Goal: Transaction & Acquisition: Purchase product/service

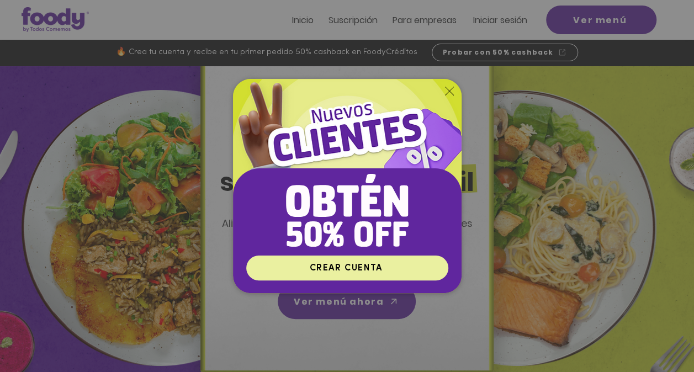
click at [366, 270] on span "CREAR CUENTA" at bounding box center [345, 268] width 73 height 9
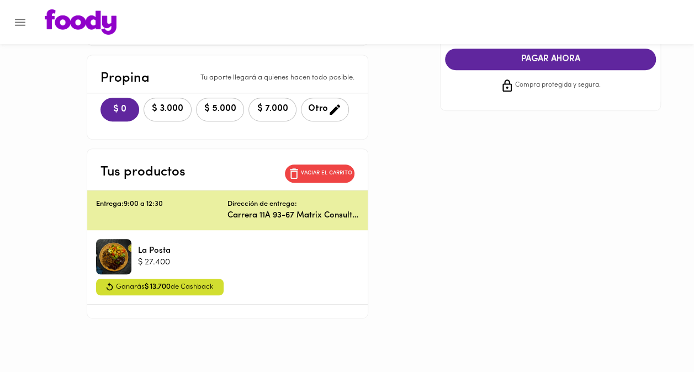
scroll to position [230, 0]
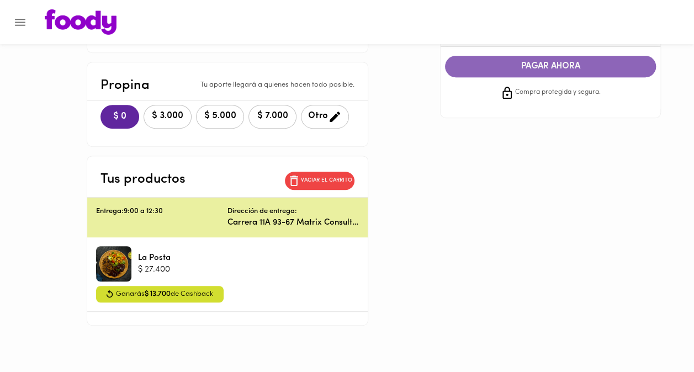
click at [545, 75] on button "PAGAR AHORA" at bounding box center [550, 67] width 211 height 22
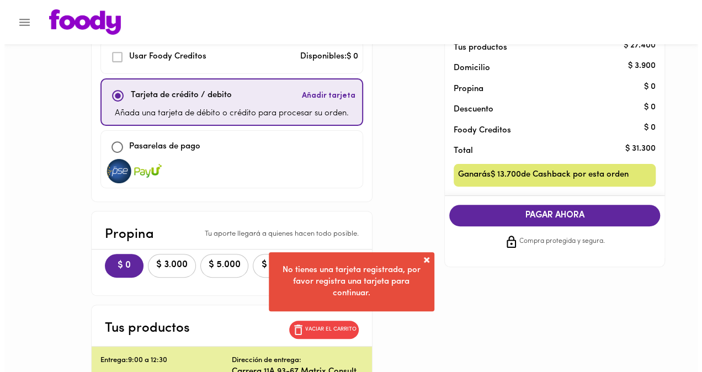
scroll to position [79, 0]
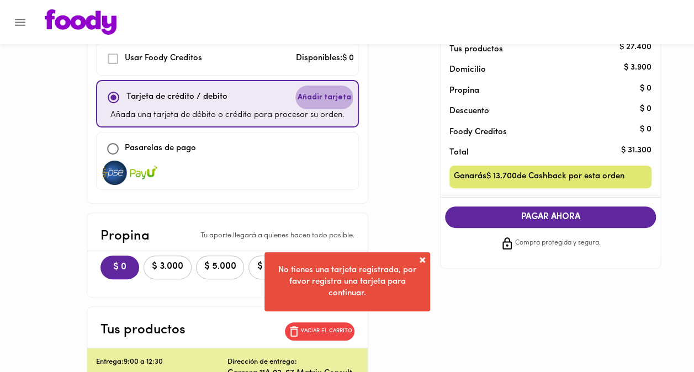
click at [319, 97] on span "Añadir tarjeta" at bounding box center [324, 97] width 54 height 11
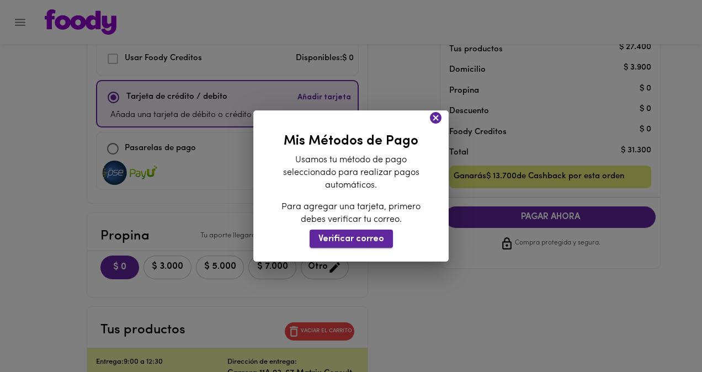
click at [364, 235] on span "Verificar correo" at bounding box center [351, 239] width 66 height 10
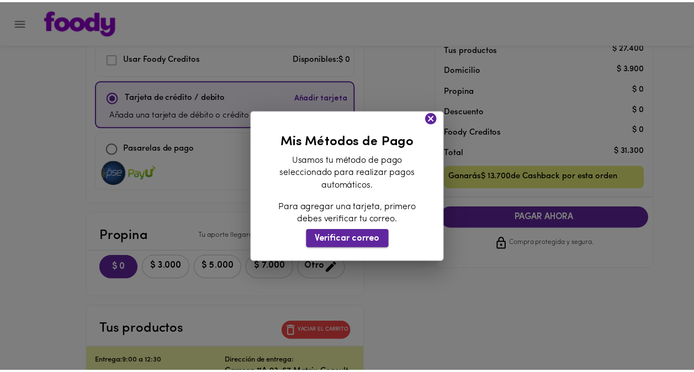
scroll to position [12, 0]
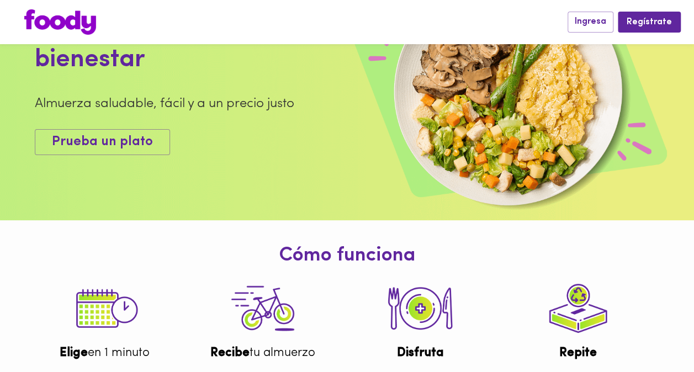
scroll to position [99, 0]
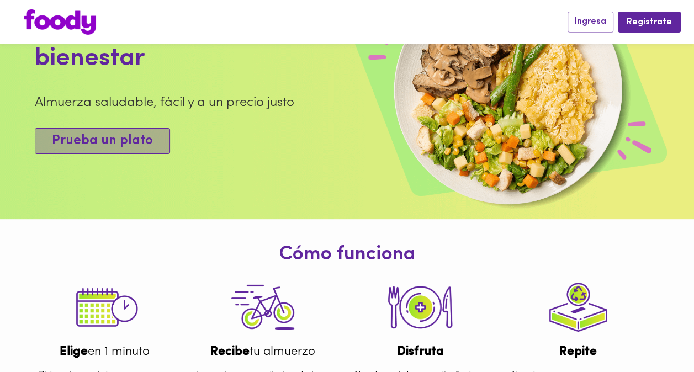
click at [122, 149] on span "Prueba un plato" at bounding box center [102, 141] width 101 height 16
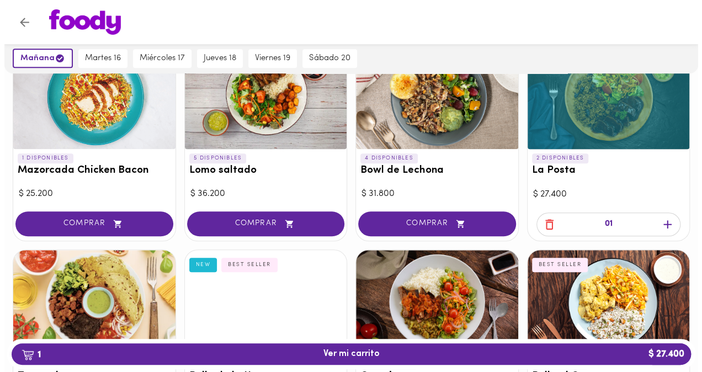
scroll to position [364, 0]
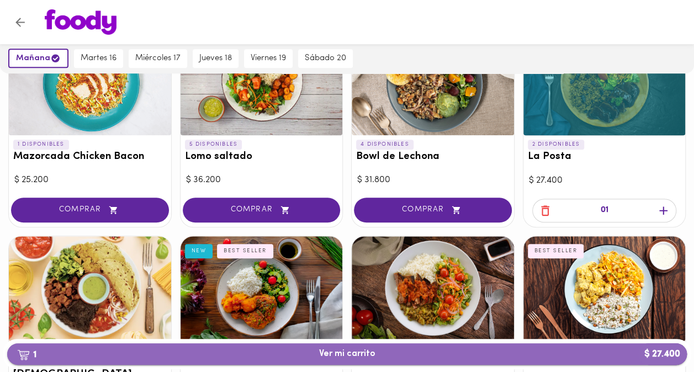
click at [311, 360] on button "1 Ver mi carrito $ 27.400" at bounding box center [346, 354] width 679 height 22
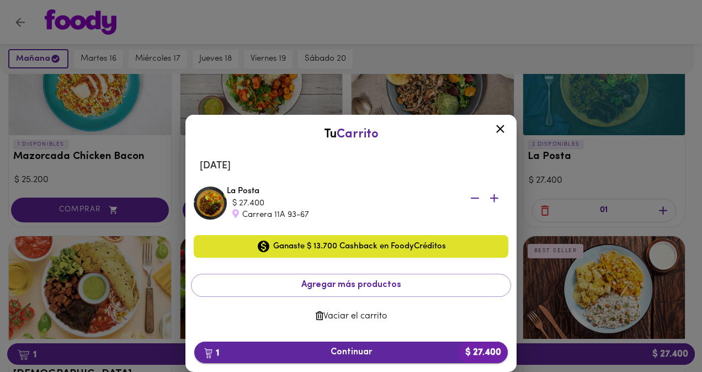
click at [311, 352] on span "1 Continuar $ 27.400" at bounding box center [351, 352] width 296 height 10
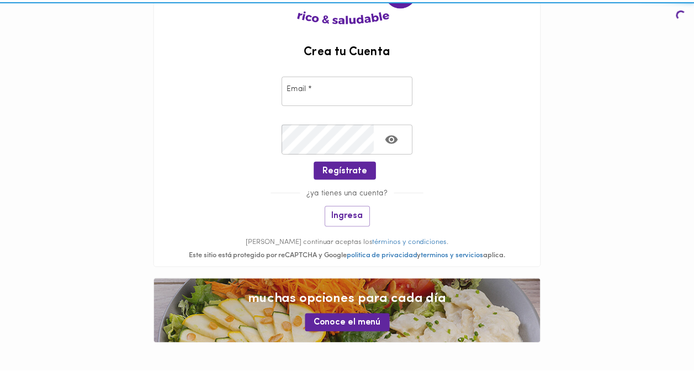
scroll to position [125, 0]
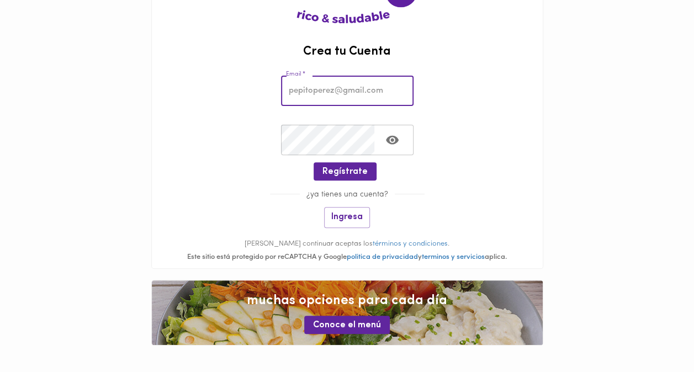
click at [320, 79] on input "email" at bounding box center [347, 91] width 132 height 30
type input "[EMAIL_ADDRESS][DOMAIN_NAME]"
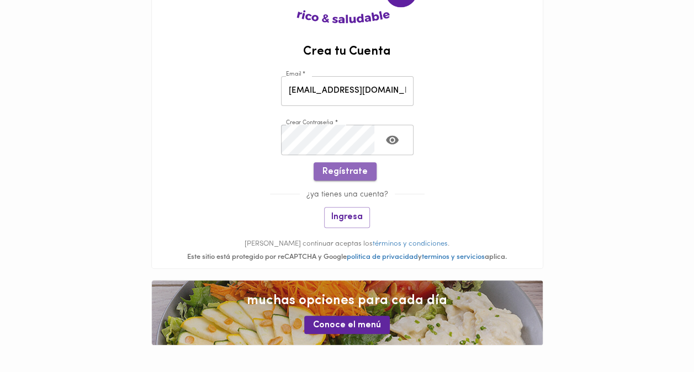
click at [352, 172] on span "Regístrate" at bounding box center [344, 172] width 45 height 10
click at [342, 170] on span "Regístrate" at bounding box center [344, 172] width 45 height 10
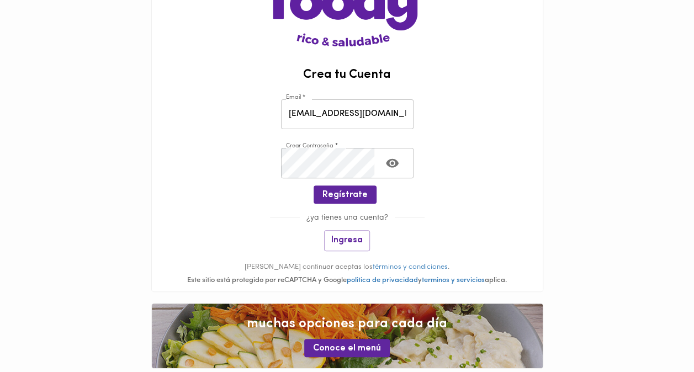
scroll to position [96, 0]
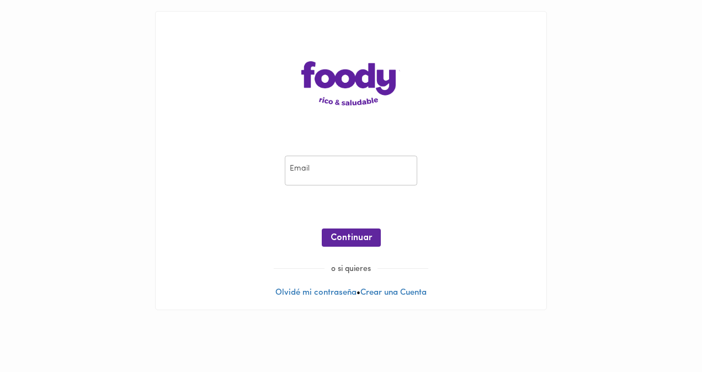
click at [380, 173] on input "email" at bounding box center [351, 171] width 132 height 30
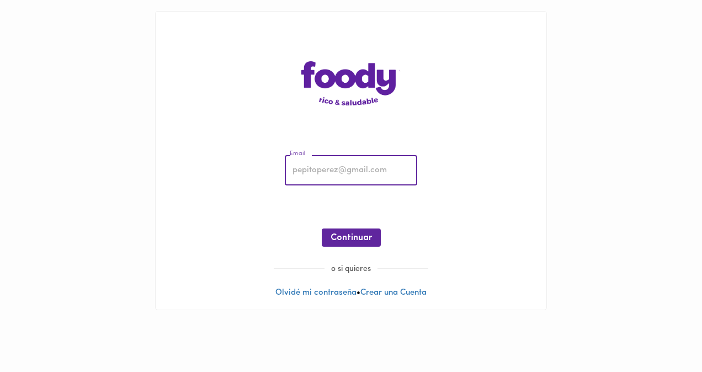
type input "[EMAIL_ADDRESS][DOMAIN_NAME]"
click at [368, 233] on span "Continuar" at bounding box center [351, 238] width 41 height 10
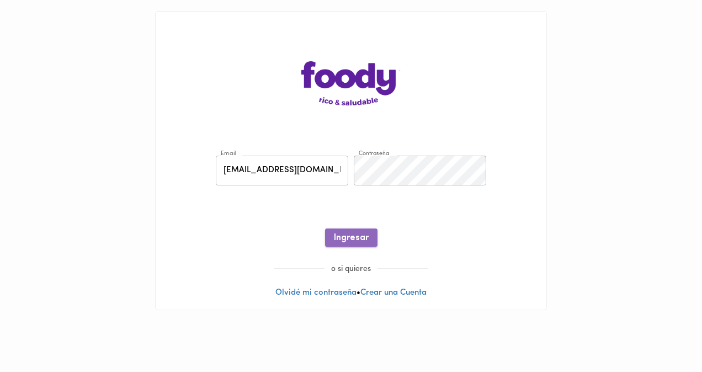
click at [364, 238] on span "Ingresar" at bounding box center [351, 238] width 35 height 10
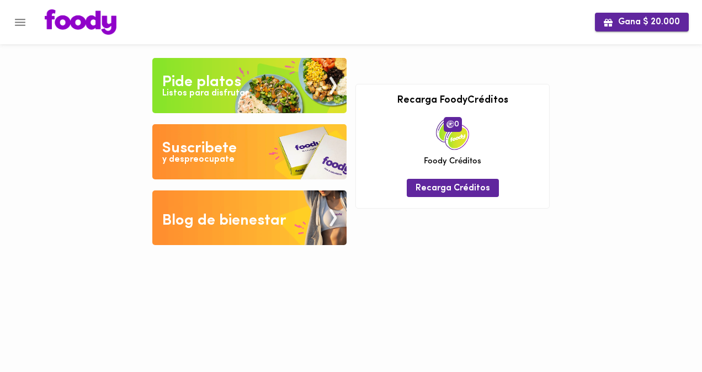
click at [621, 23] on span "Gana $ 20.000" at bounding box center [642, 22] width 76 height 10
click at [266, 88] on img at bounding box center [249, 85] width 194 height 55
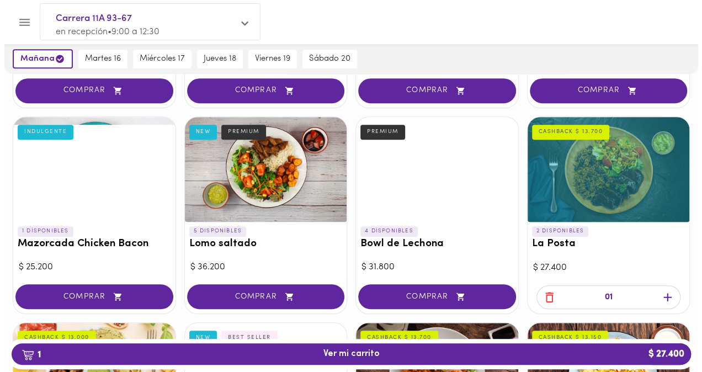
scroll to position [256, 0]
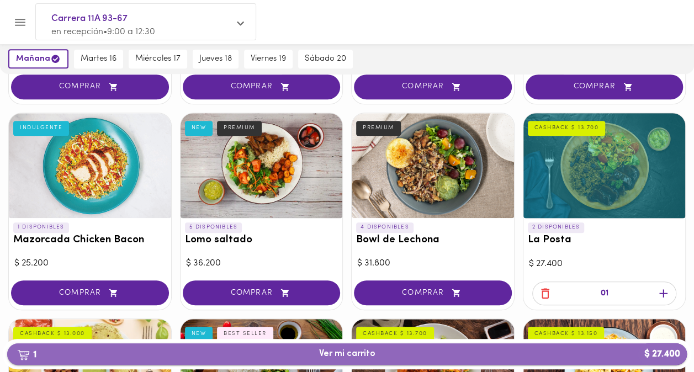
click at [20, 347] on b "1" at bounding box center [26, 354] width 33 height 14
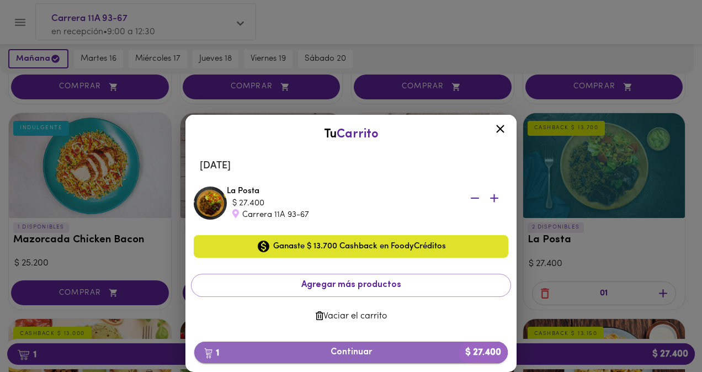
click at [367, 342] on button "1 Continuar $ 27.400" at bounding box center [350, 353] width 313 height 22
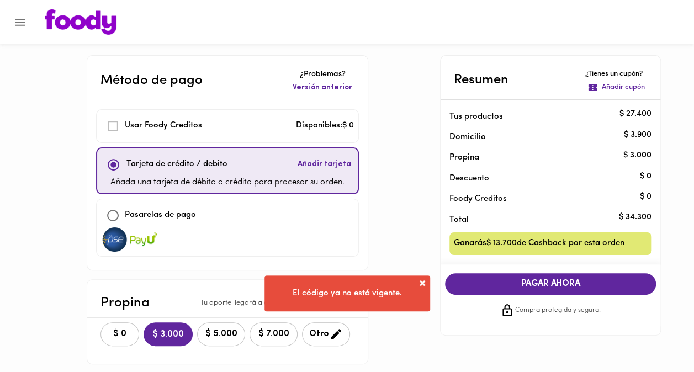
scroll to position [54, 0]
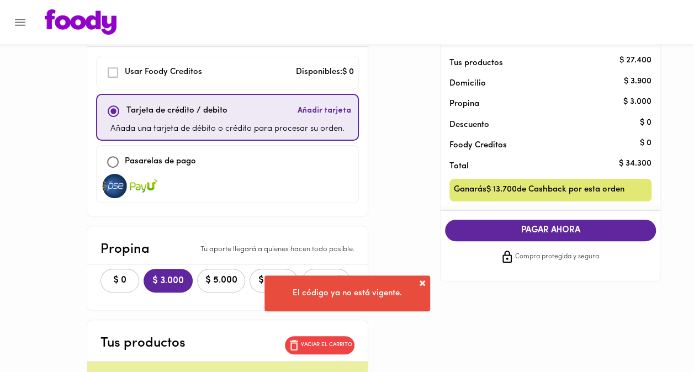
click at [656, 14] on div at bounding box center [357, 21] width 647 height 25
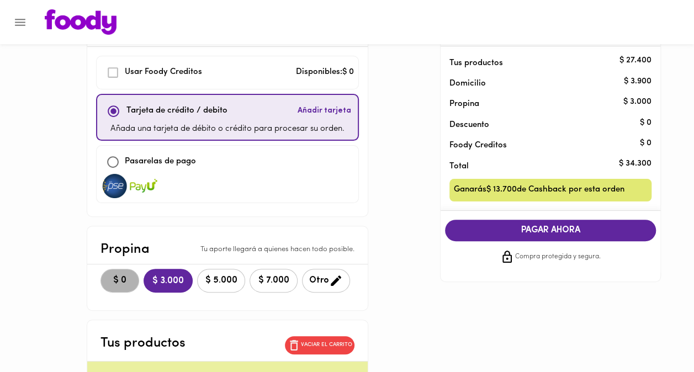
click at [130, 275] on span "$ 0" at bounding box center [120, 280] width 24 height 10
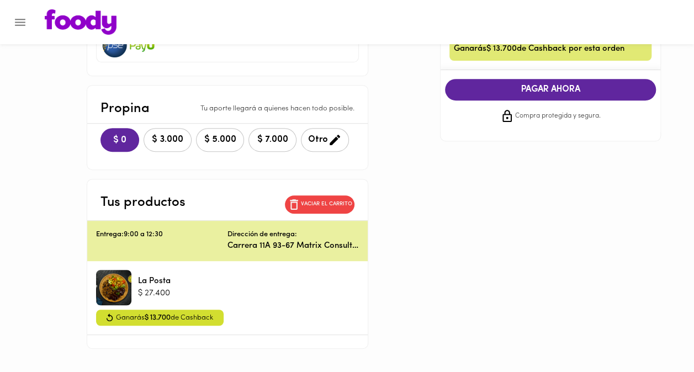
scroll to position [193, 0]
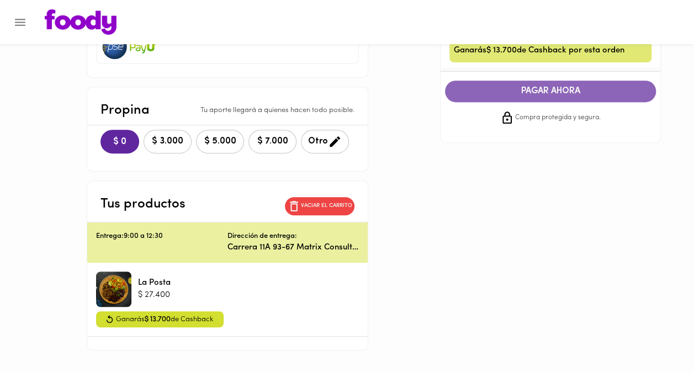
click at [502, 84] on button "PAGAR AHORA" at bounding box center [550, 92] width 211 height 22
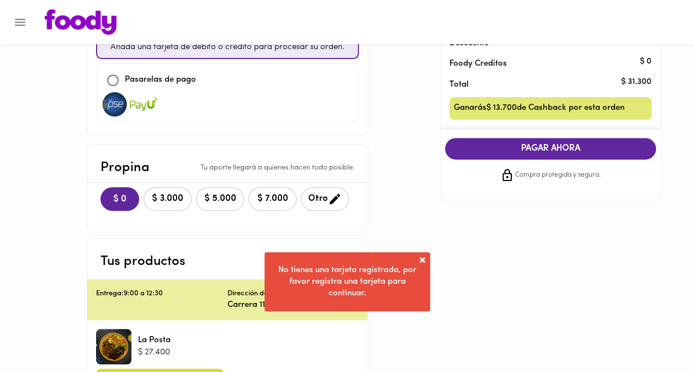
scroll to position [78, 0]
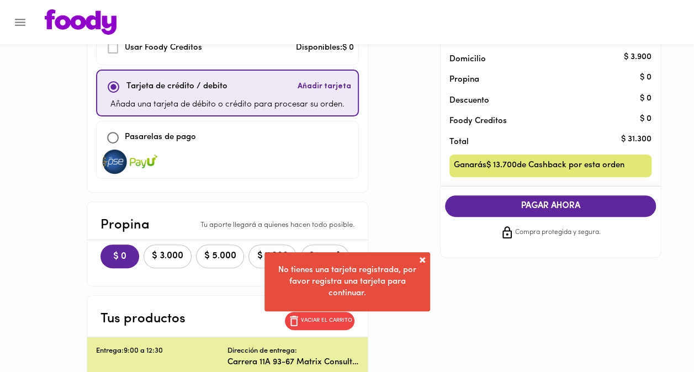
click at [312, 91] on span "Añadir tarjeta" at bounding box center [324, 86] width 54 height 11
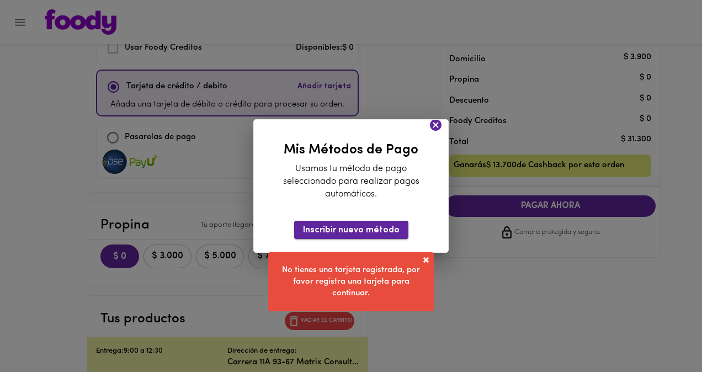
click at [342, 233] on span "Inscribir nuevo método" at bounding box center [351, 230] width 97 height 10
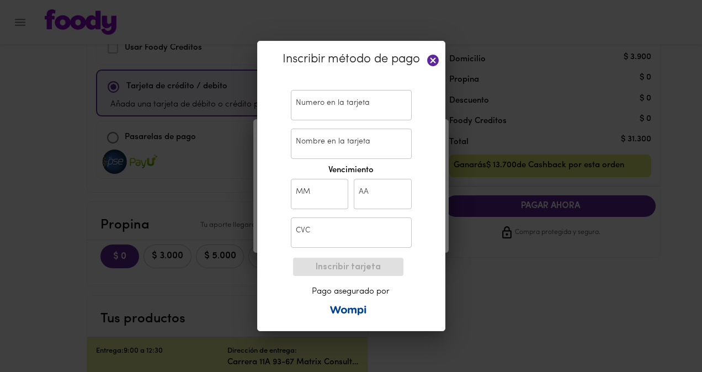
click at [336, 119] on input "text" at bounding box center [351, 105] width 121 height 30
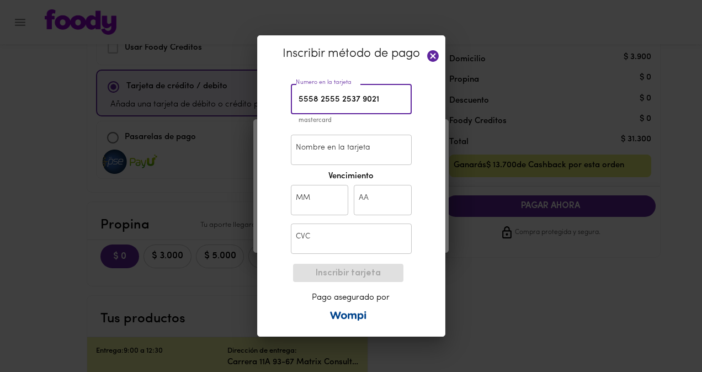
type input "5558 2555 2537 9021"
drag, startPoint x: 401, startPoint y: 99, endPoint x: 246, endPoint y: 100, distance: 154.5
click at [246, 100] on div "Inscribir método de pago Numero en la tarjeta 5558 2555 2537 9021 Numero en la …" at bounding box center [351, 186] width 702 height 372
type input "[CREDIT_CARD_NUMBER]"
click at [347, 145] on input "Nombre en la tarjeta" at bounding box center [351, 150] width 121 height 30
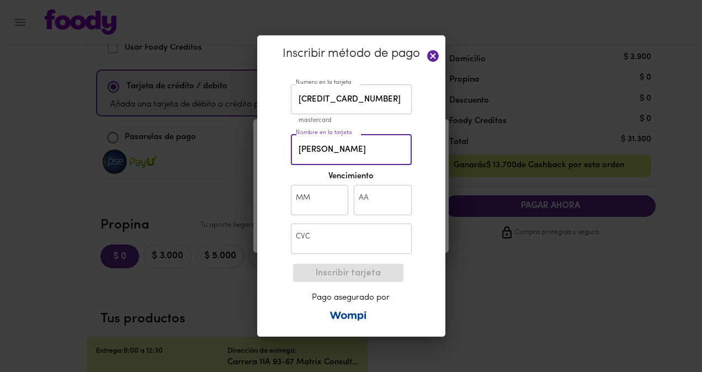
type input "[PERSON_NAME]"
type input "05"
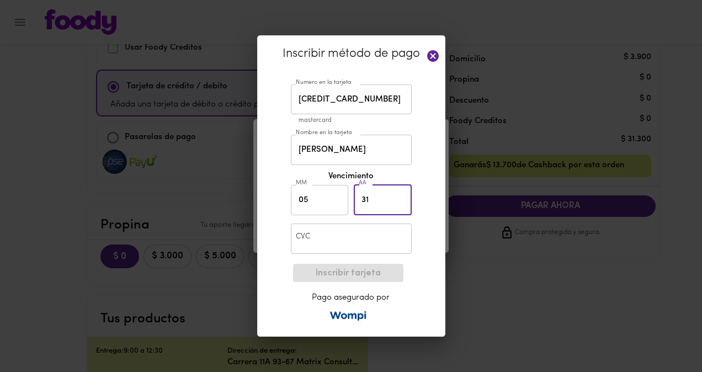
type input "31"
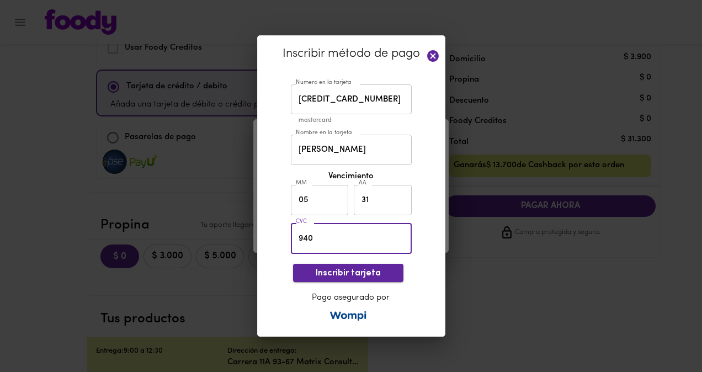
type input "940"
click at [363, 265] on button "Inscribir tarjeta" at bounding box center [348, 273] width 110 height 18
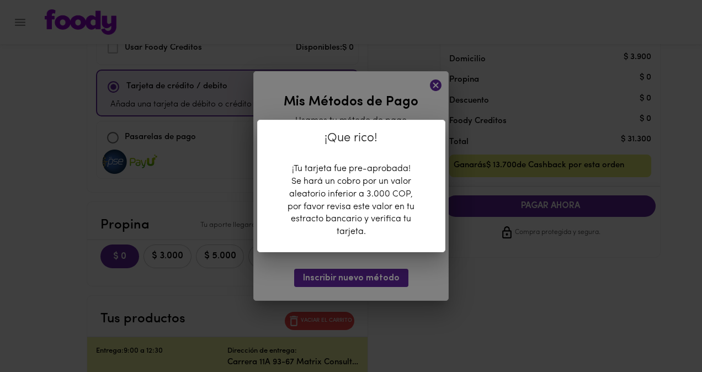
click at [597, 231] on div "¡Que rico! ¡Tu tarjeta fue pre-aprobada! Se hará un cobro por un valor aleatori…" at bounding box center [351, 186] width 702 height 372
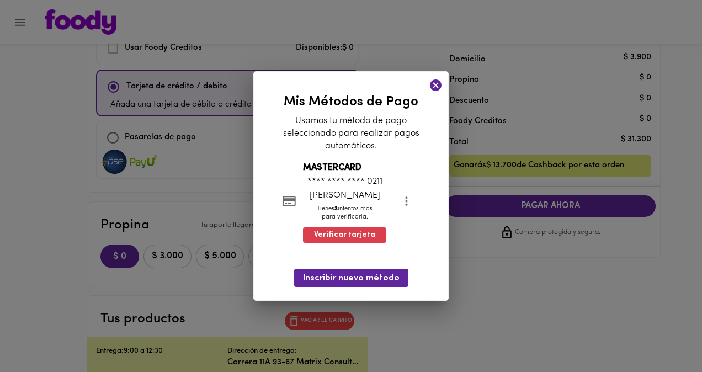
click at [439, 85] on icon at bounding box center [436, 85] width 12 height 12
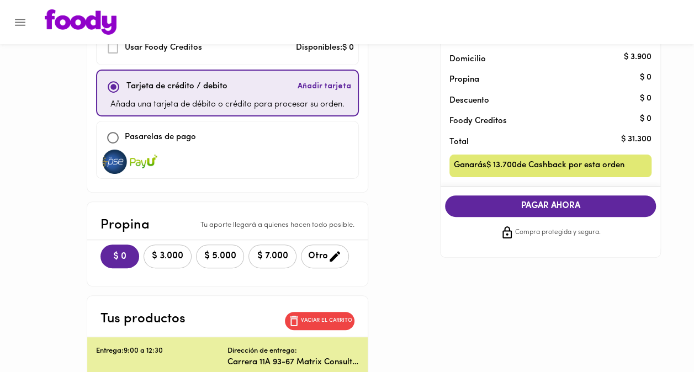
click at [270, 85] on div "Tarjeta de crédito / debito Añadir tarjeta" at bounding box center [228, 87] width 252 height 24
click at [196, 92] on p "Tarjeta de crédito / debito" at bounding box center [176, 87] width 101 height 13
click at [496, 207] on span "PAGAR AHORA" at bounding box center [550, 206] width 189 height 10
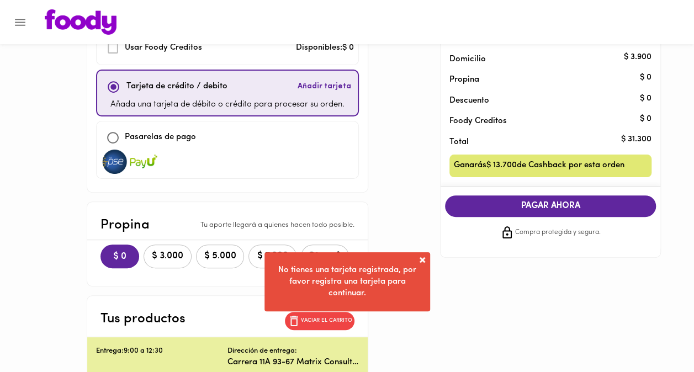
click at [343, 85] on span "Añadir tarjeta" at bounding box center [324, 86] width 54 height 11
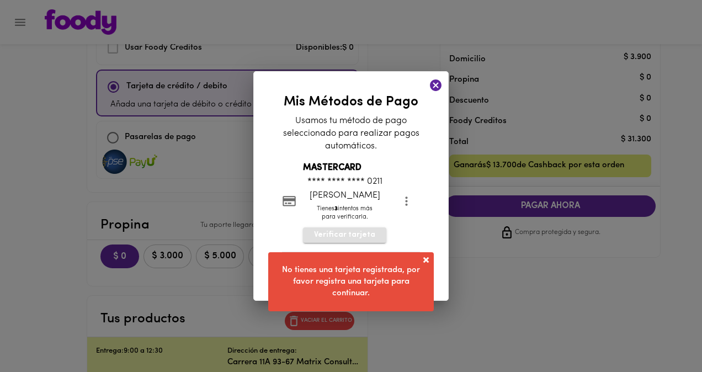
click at [349, 232] on span "Verificar tarjeta" at bounding box center [344, 235] width 61 height 11
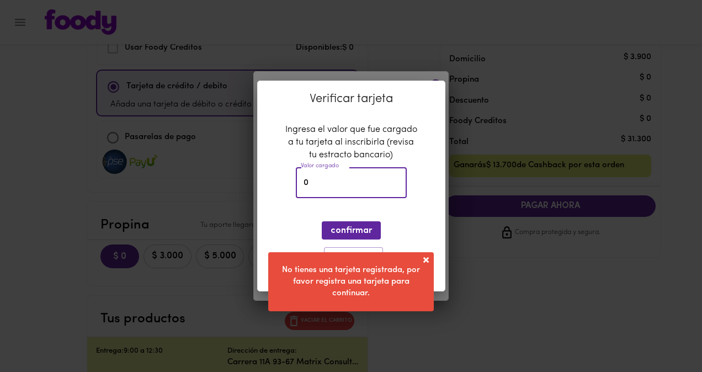
click at [386, 187] on input "0" at bounding box center [351, 183] width 111 height 30
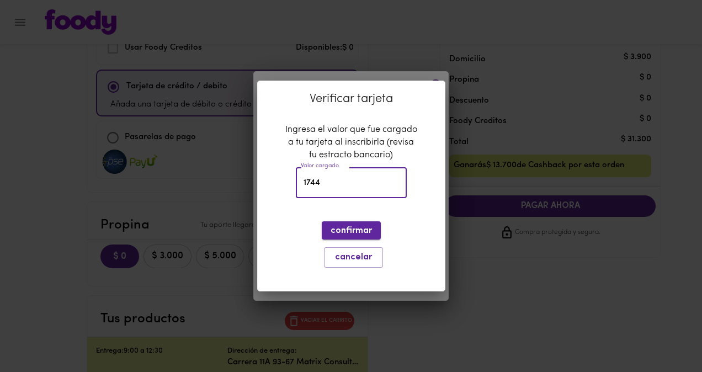
type input "1744"
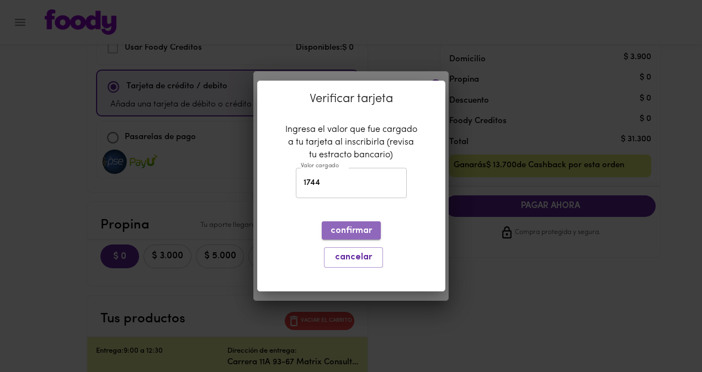
click at [358, 235] on span "confirmar" at bounding box center [351, 231] width 41 height 10
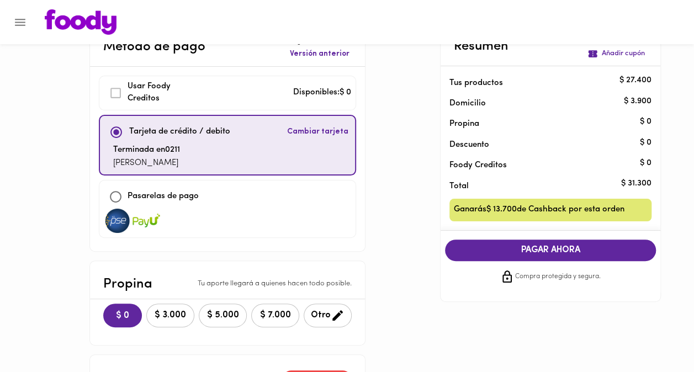
scroll to position [31, 0]
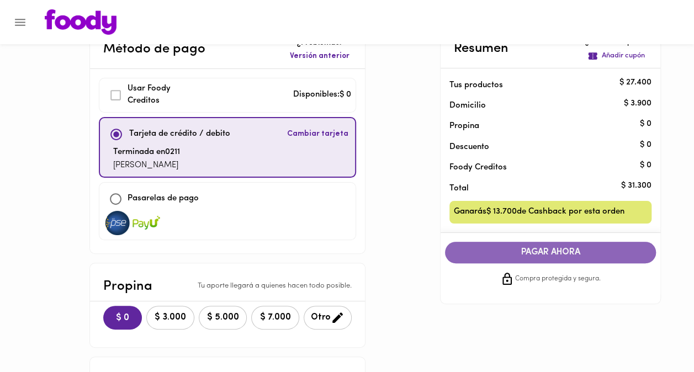
click at [478, 247] on span "PAGAR AHORA" at bounding box center [550, 252] width 189 height 10
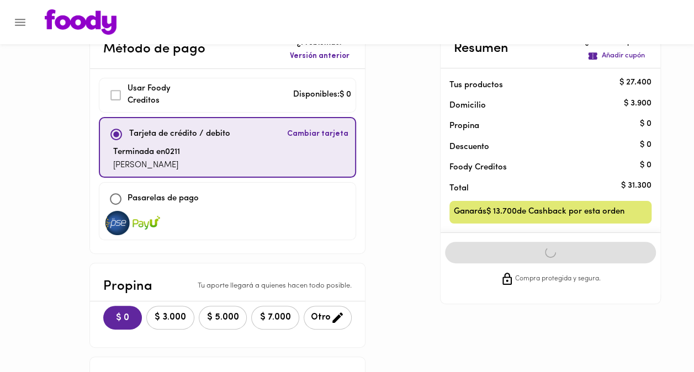
scroll to position [0, 0]
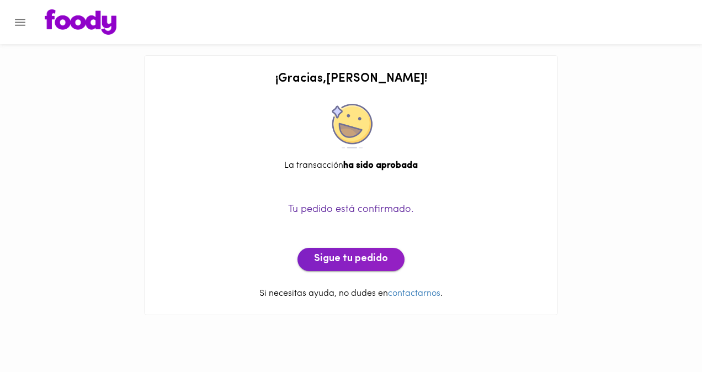
click at [363, 261] on span "Sigue tu pedido" at bounding box center [351, 259] width 74 height 12
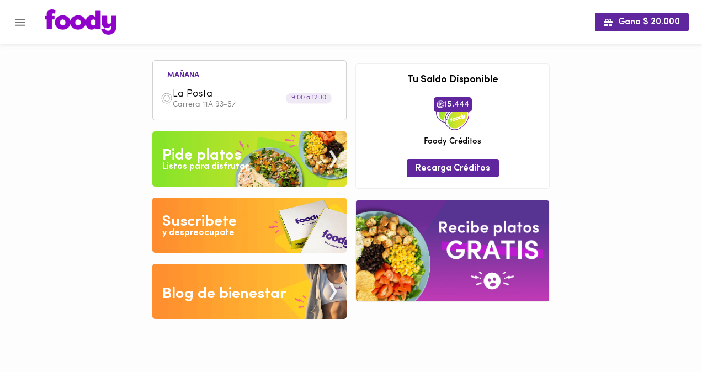
click at [217, 210] on img at bounding box center [249, 225] width 194 height 55
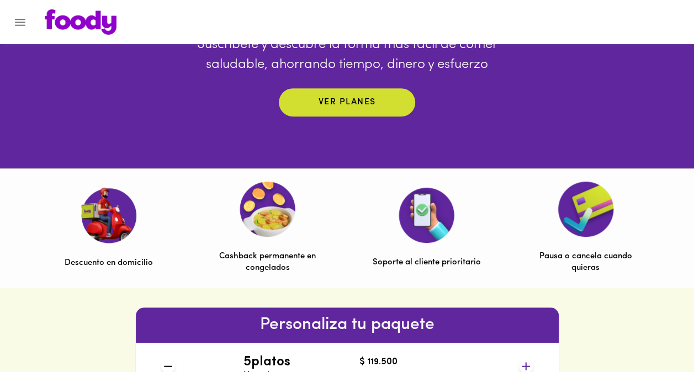
scroll to position [178, 0]
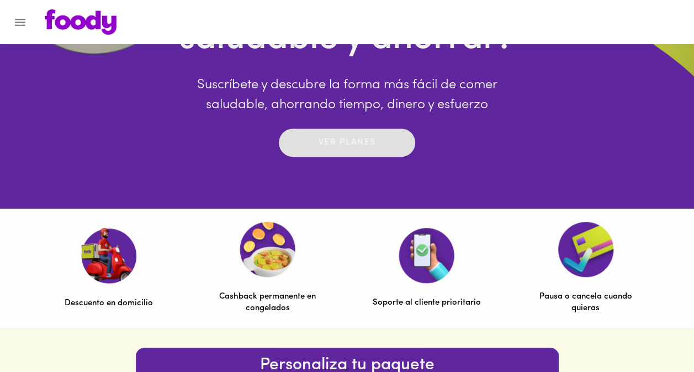
click at [346, 142] on p "Ver planes" at bounding box center [346, 142] width 57 height 13
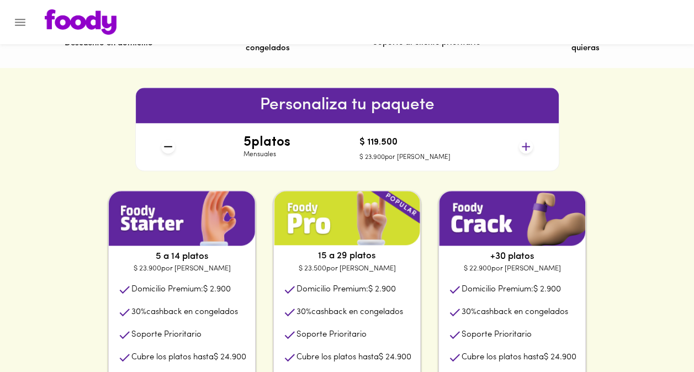
scroll to position [438, 0]
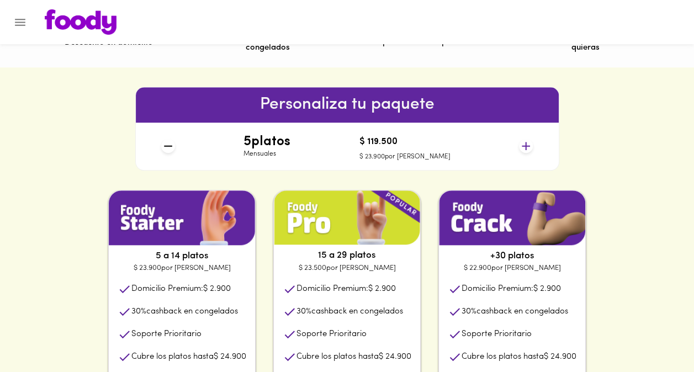
click at [529, 146] on icon at bounding box center [526, 146] width 8 height 8
click at [530, 146] on icon at bounding box center [526, 146] width 8 height 8
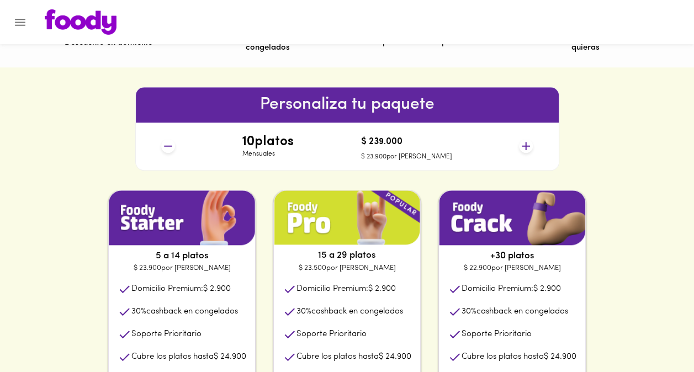
click at [531, 146] on icon at bounding box center [526, 146] width 14 height 14
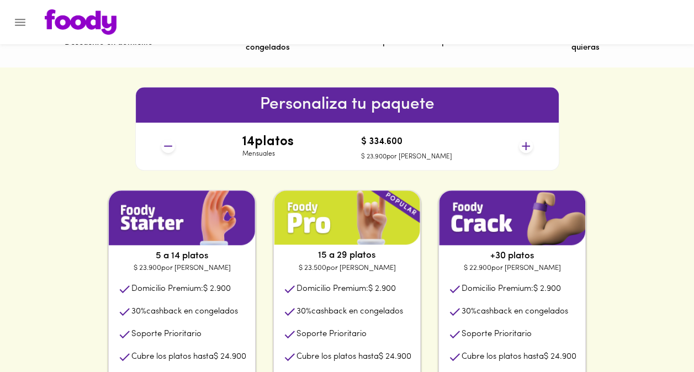
click at [531, 146] on icon at bounding box center [526, 146] width 14 height 14
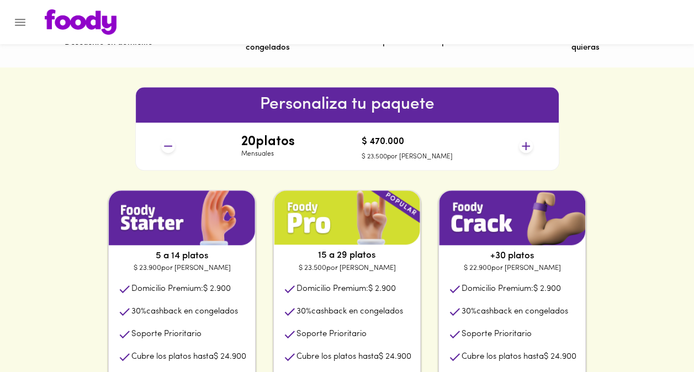
click at [166, 142] on icon at bounding box center [168, 146] width 14 height 14
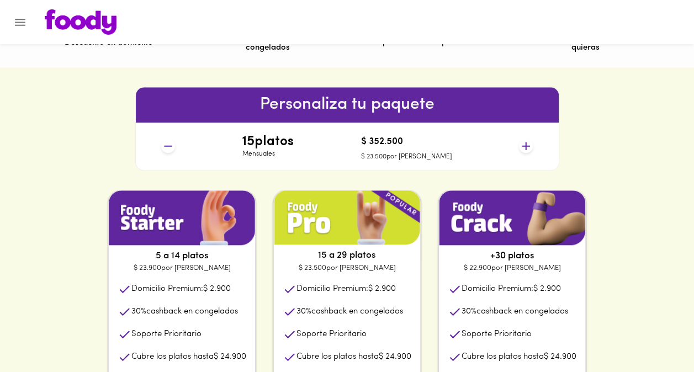
click at [166, 142] on icon at bounding box center [168, 146] width 14 height 14
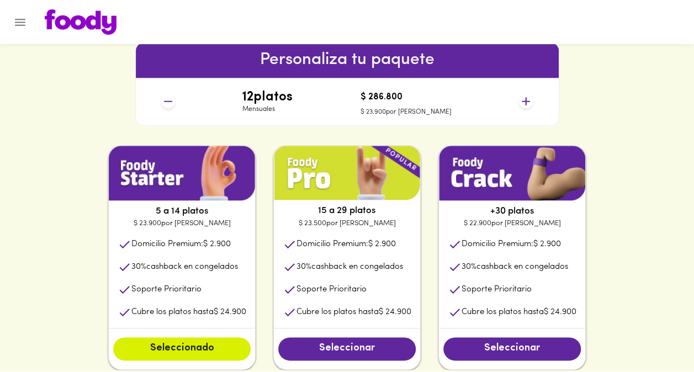
scroll to position [482, 0]
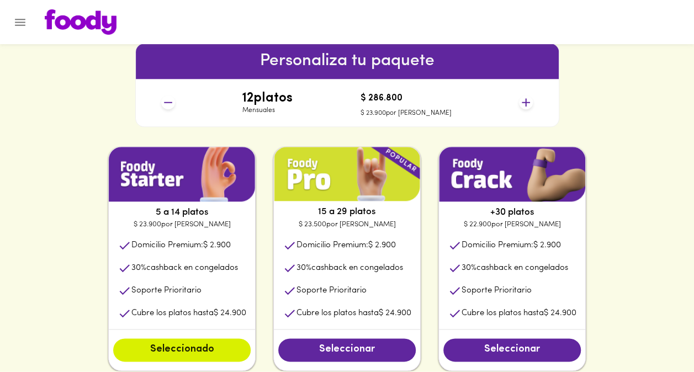
click at [527, 105] on icon at bounding box center [526, 102] width 14 height 14
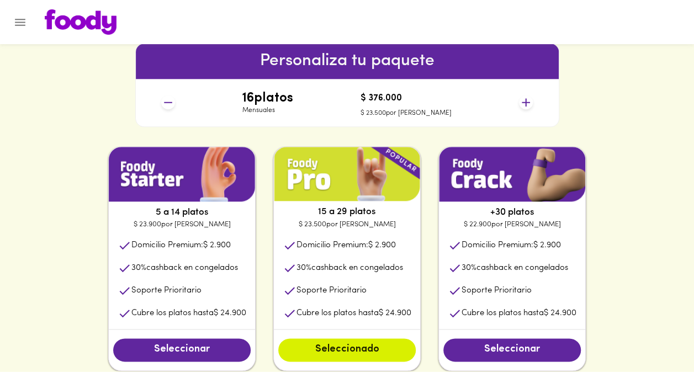
click at [527, 105] on icon at bounding box center [526, 102] width 14 height 14
click at [171, 103] on icon at bounding box center [168, 102] width 14 height 14
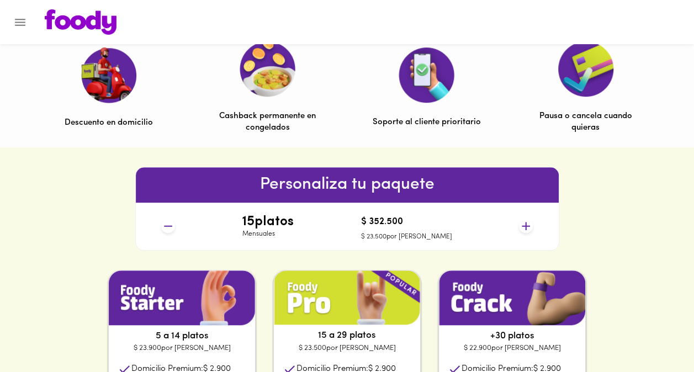
scroll to position [365, 0]
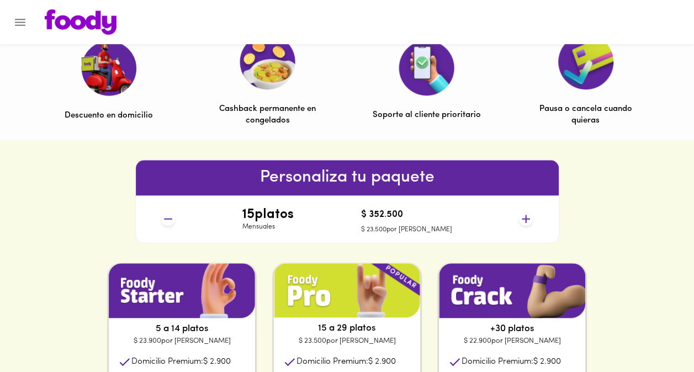
click at [164, 220] on icon at bounding box center [168, 219] width 14 height 14
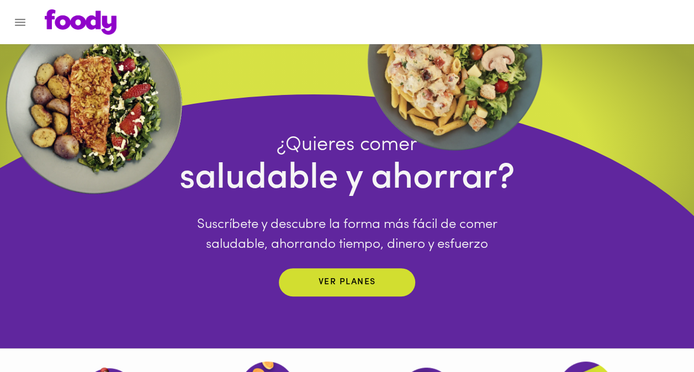
scroll to position [0, 0]
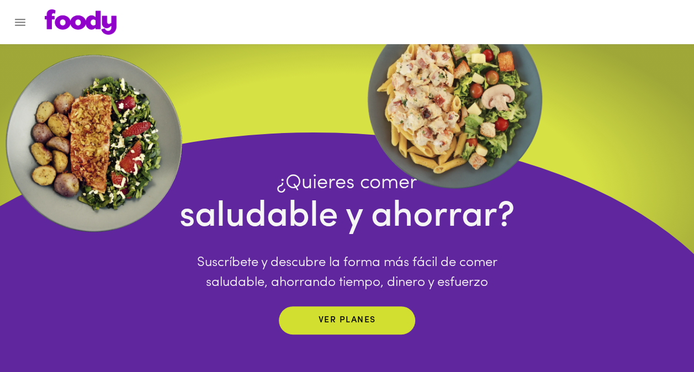
drag, startPoint x: 22, startPoint y: 21, endPoint x: 14, endPoint y: 24, distance: 8.4
click at [14, 24] on icon "Menu" at bounding box center [20, 22] width 14 height 14
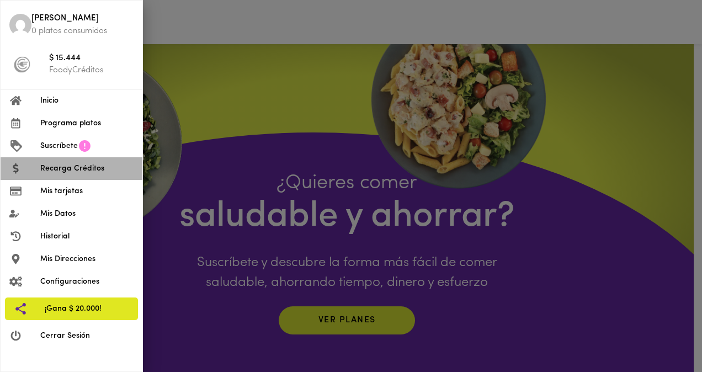
click at [79, 172] on span "Recarga Créditos" at bounding box center [86, 169] width 93 height 12
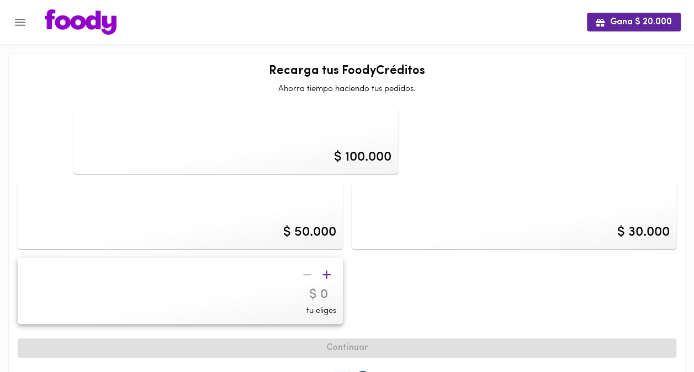
click at [51, 19] on img at bounding box center [81, 21] width 72 height 25
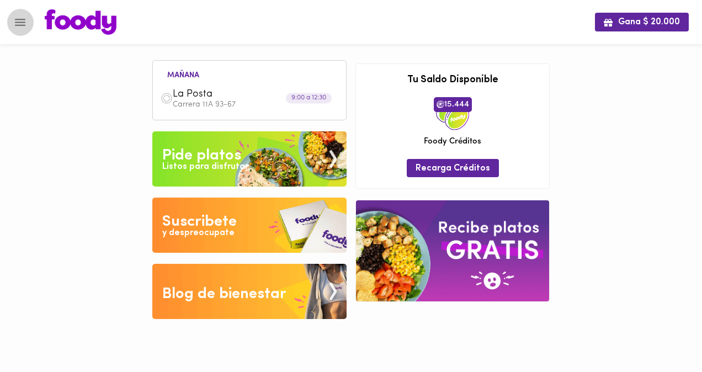
click at [20, 20] on icon "Menu" at bounding box center [20, 22] width 14 height 14
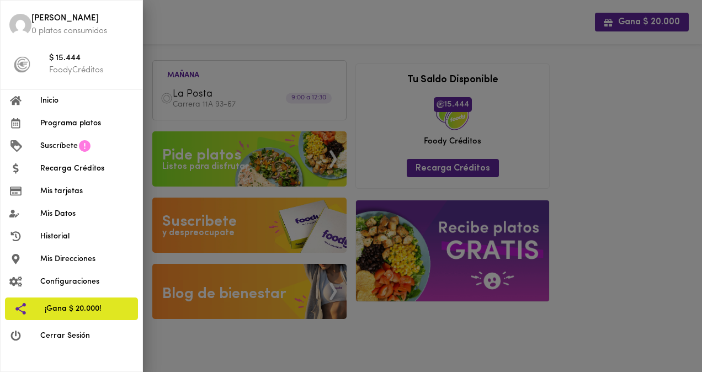
click at [157, 131] on div at bounding box center [351, 186] width 702 height 372
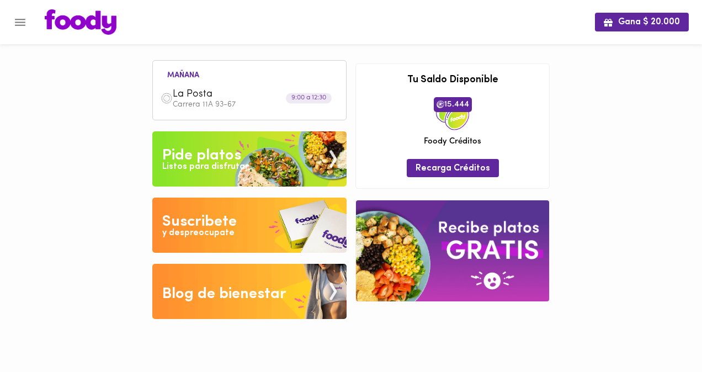
click at [194, 101] on p "Carrera 11A 93-67" at bounding box center [256, 105] width 166 height 8
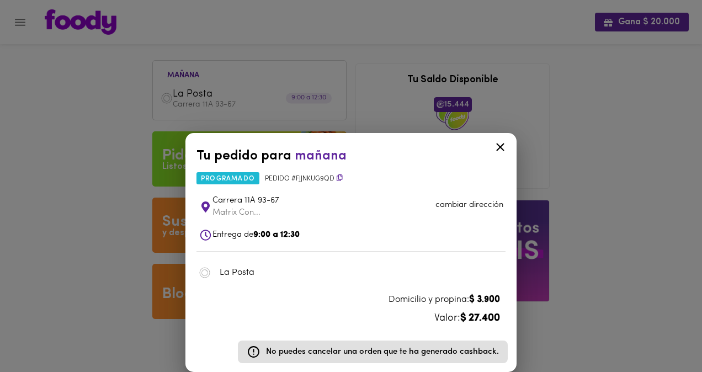
click at [257, 208] on p "Matrix Con..." at bounding box center [276, 213] width 129 height 12
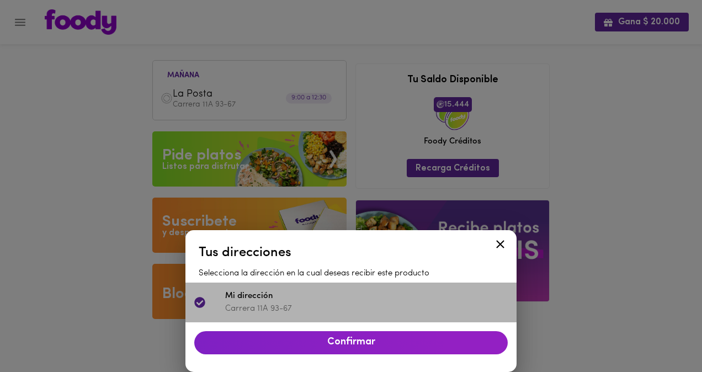
click at [256, 297] on span "Mi dirección" at bounding box center [366, 296] width 283 height 13
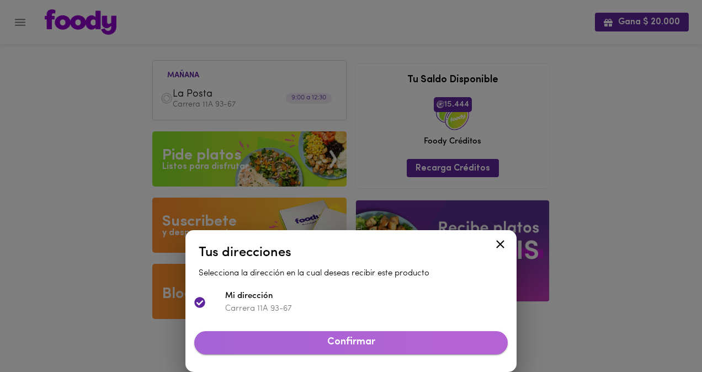
click at [304, 336] on button "Confirmar" at bounding box center [350, 342] width 313 height 23
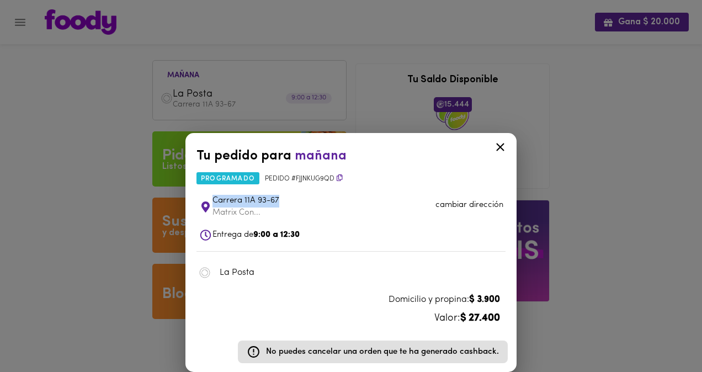
drag, startPoint x: 211, startPoint y: 199, endPoint x: 280, endPoint y: 199, distance: 68.4
click at [280, 199] on li "Carrera 11A 93-67 Matrix Con... cambiar dirección" at bounding box center [350, 206] width 309 height 35
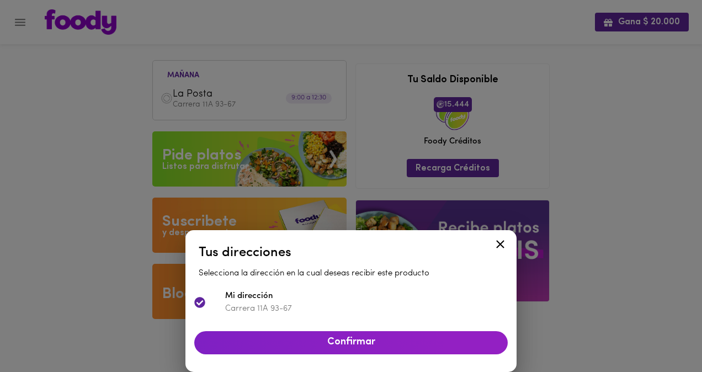
copy span "Carrera 11A 93-67"
click at [499, 240] on icon at bounding box center [500, 244] width 14 height 14
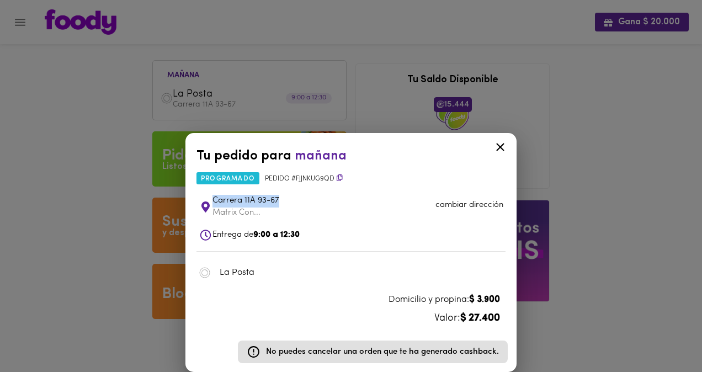
click at [505, 147] on icon at bounding box center [500, 147] width 14 height 14
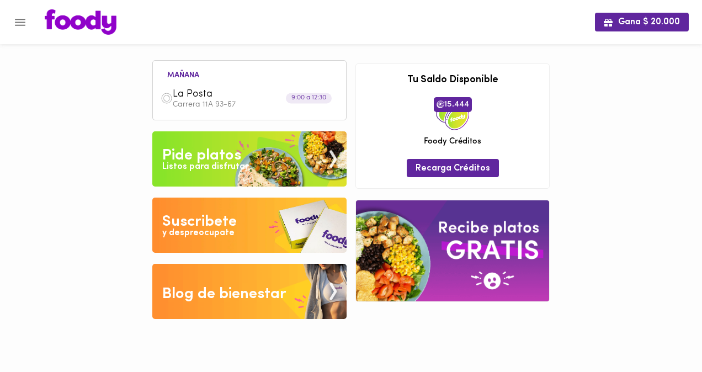
click at [28, 23] on button "Menu" at bounding box center [20, 22] width 27 height 27
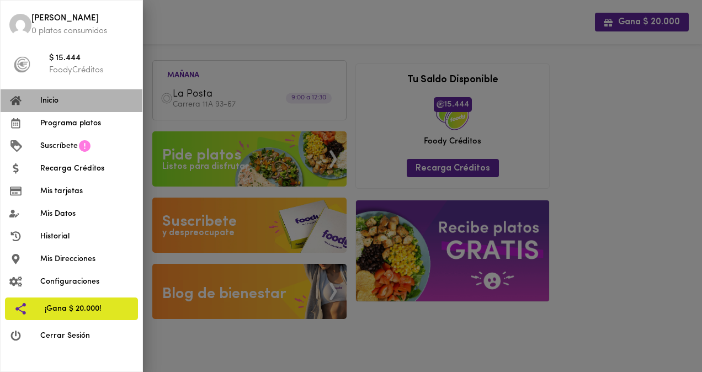
click at [61, 99] on span "Inicio" at bounding box center [86, 101] width 93 height 12
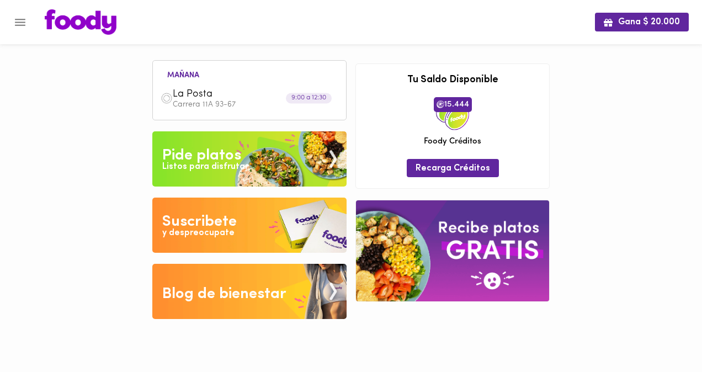
click at [215, 177] on img at bounding box center [249, 158] width 194 height 55
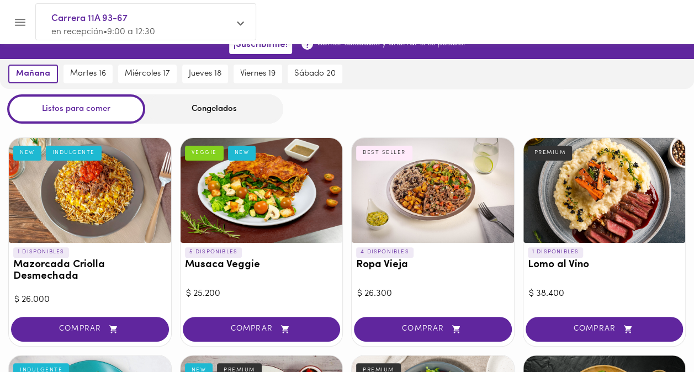
scroll to position [18, 0]
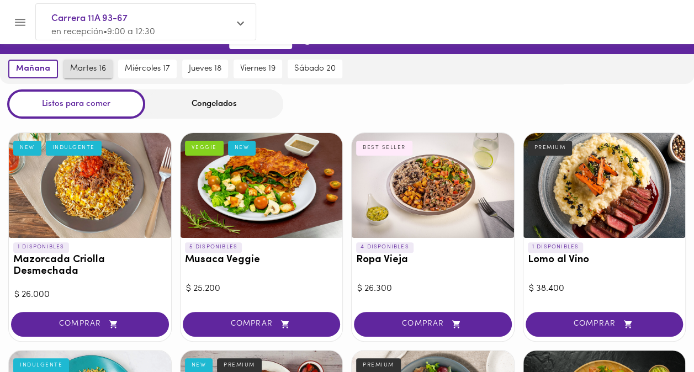
click at [96, 71] on span "martes 16" at bounding box center [88, 69] width 36 height 10
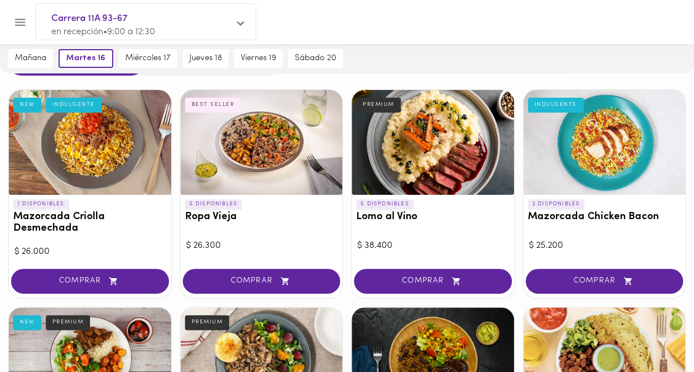
scroll to position [33, 0]
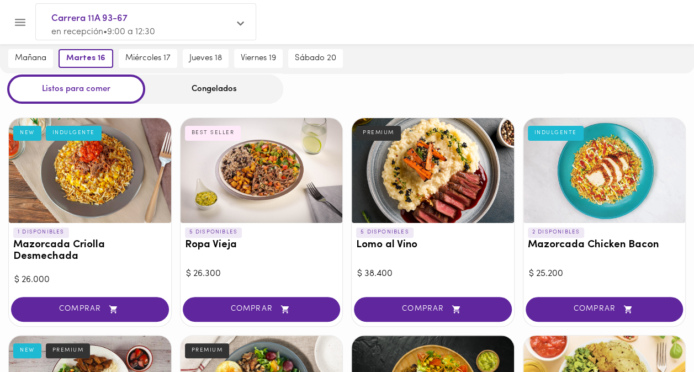
click at [185, 89] on div "Congelados" at bounding box center [214, 89] width 138 height 29
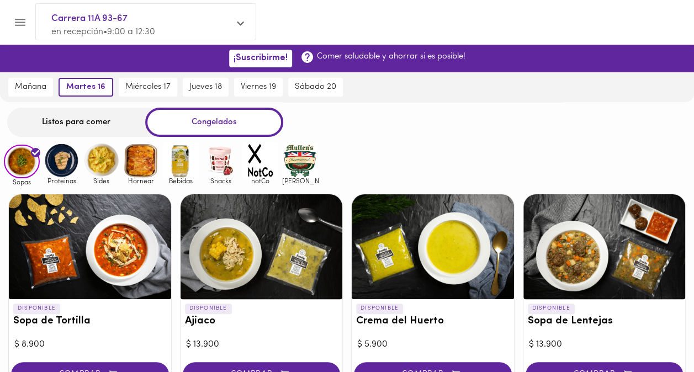
click at [63, 167] on img at bounding box center [62, 160] width 36 height 36
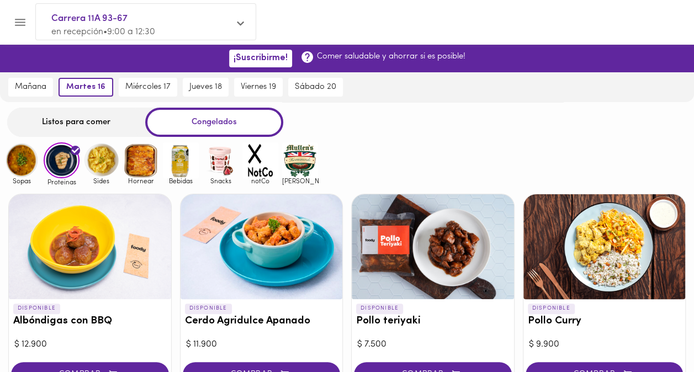
click at [55, 129] on div "Listos para comer" at bounding box center [76, 122] width 138 height 29
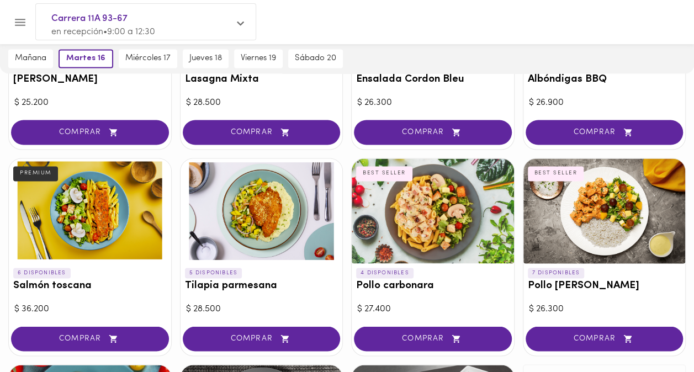
scroll to position [865, 0]
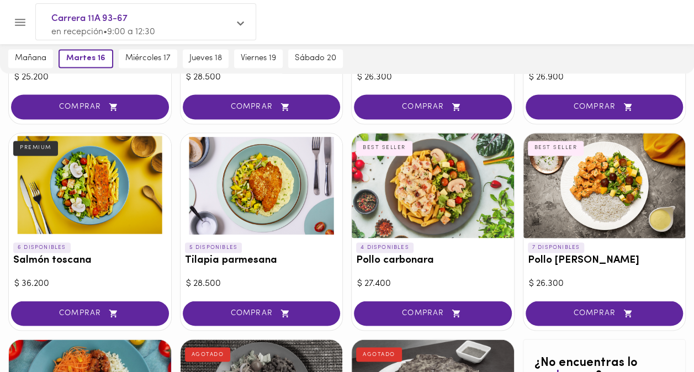
drag, startPoint x: 559, startPoint y: 248, endPoint x: 573, endPoint y: 268, distance: 25.3
click at [573, 277] on div "$ 26.300" at bounding box center [604, 283] width 151 height 13
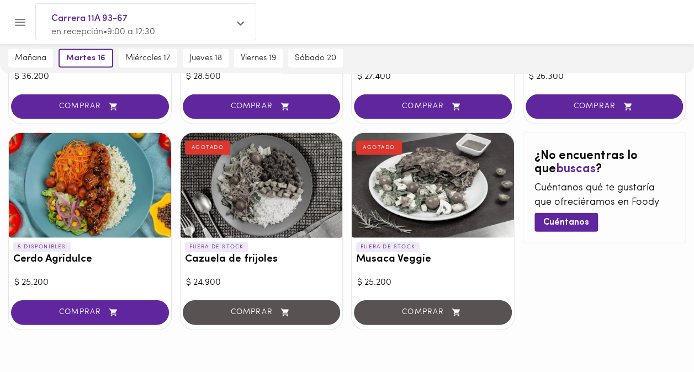
scroll to position [1078, 0]
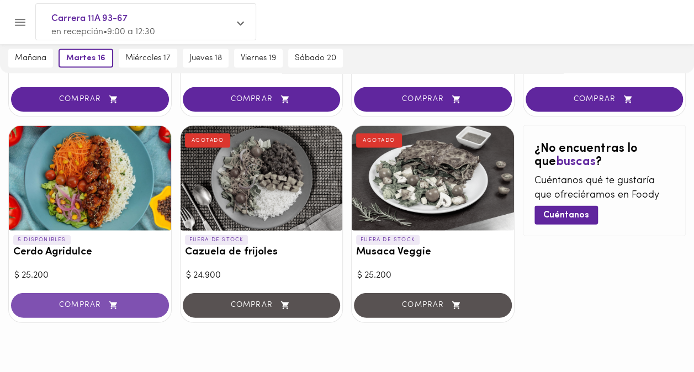
click at [98, 301] on span "COMPRAR" at bounding box center [90, 305] width 130 height 9
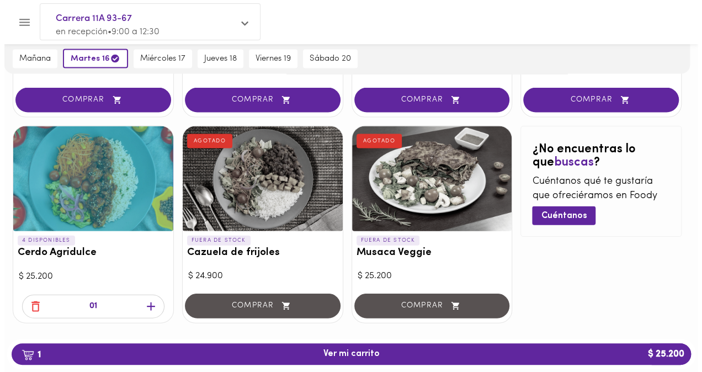
scroll to position [1079, 0]
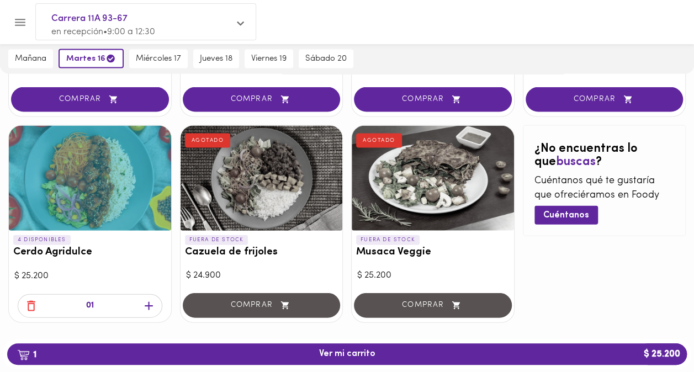
click at [100, 199] on div at bounding box center [90, 178] width 162 height 105
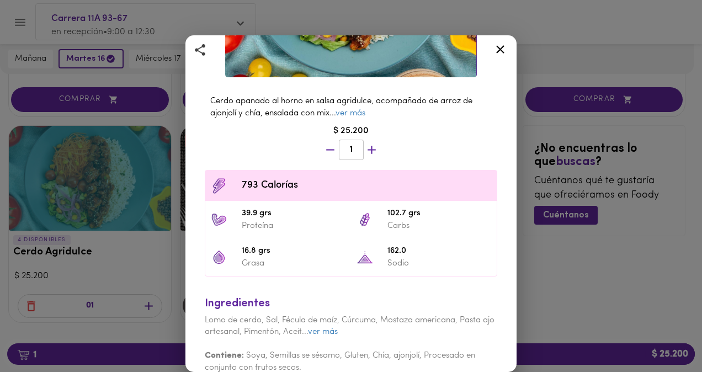
scroll to position [230, 0]
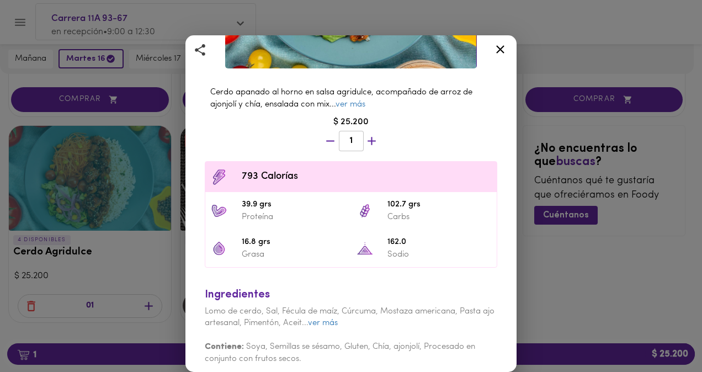
click at [493, 46] on icon at bounding box center [500, 49] width 14 height 14
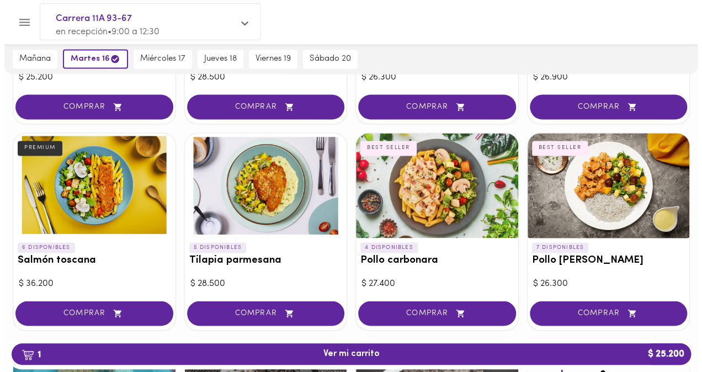
scroll to position [852, 0]
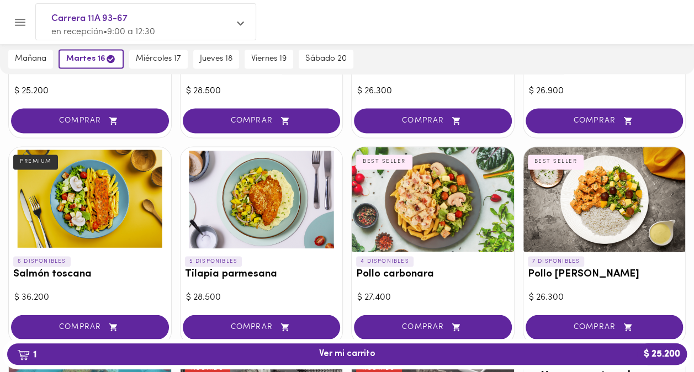
click at [594, 195] on div at bounding box center [604, 199] width 162 height 105
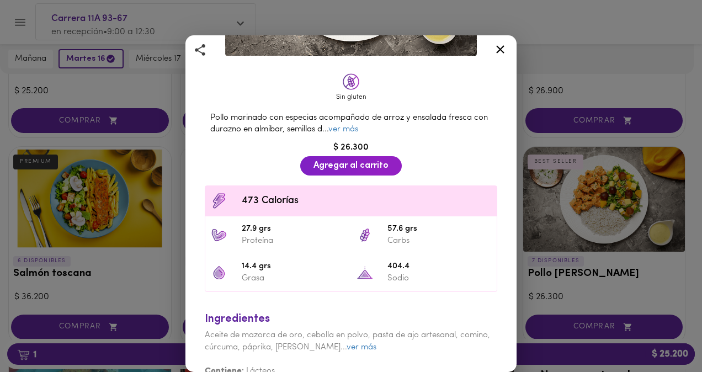
scroll to position [202, 0]
click at [505, 51] on icon at bounding box center [500, 49] width 14 height 14
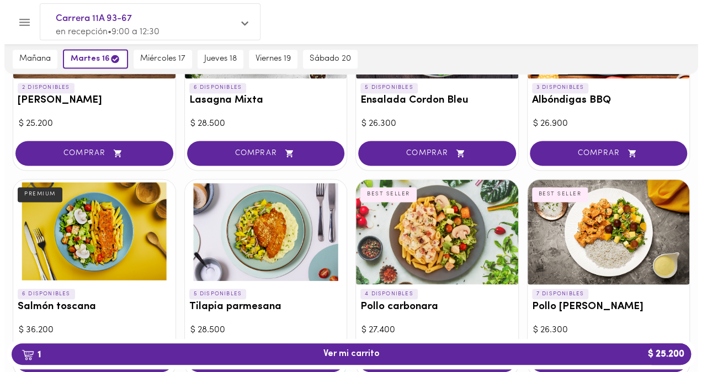
scroll to position [811, 0]
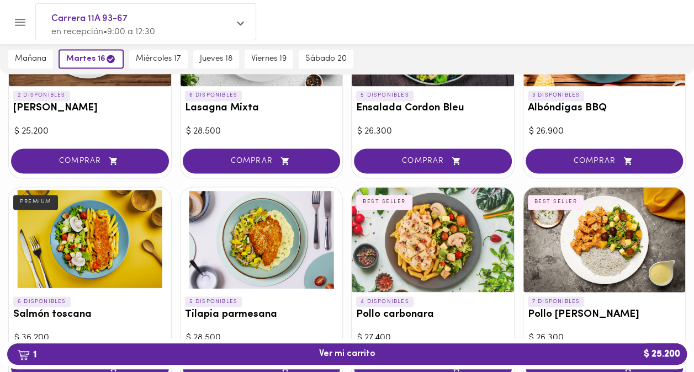
drag, startPoint x: 422, startPoint y: 219, endPoint x: 385, endPoint y: 241, distance: 43.4
click at [385, 241] on div at bounding box center [433, 239] width 162 height 105
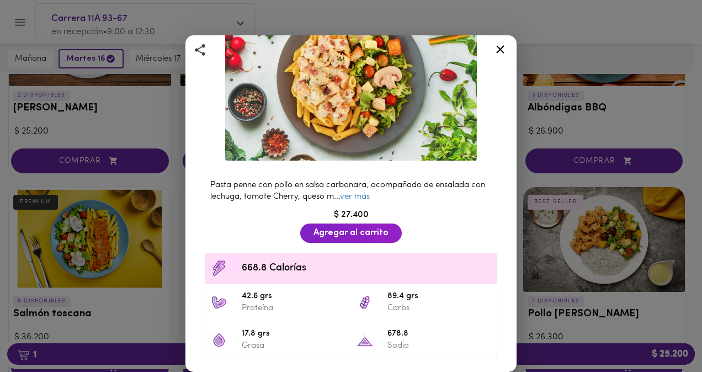
scroll to position [96, 0]
click at [503, 50] on icon at bounding box center [500, 49] width 14 height 14
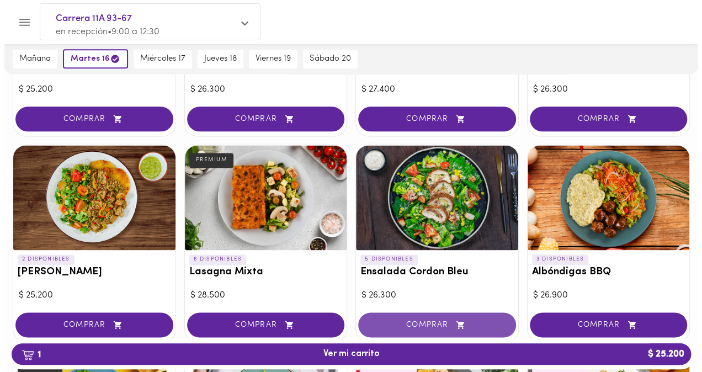
scroll to position [648, 0]
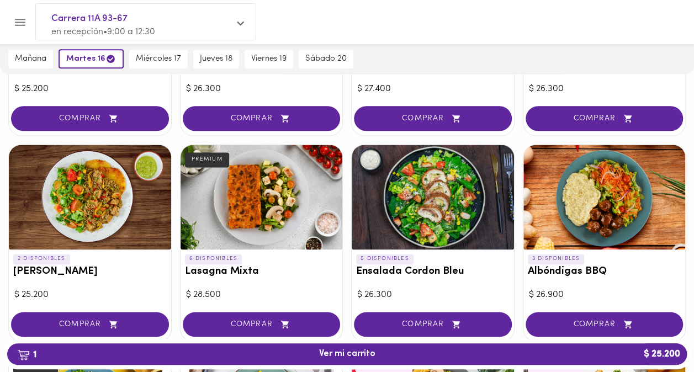
click at [479, 175] on div at bounding box center [433, 197] width 162 height 105
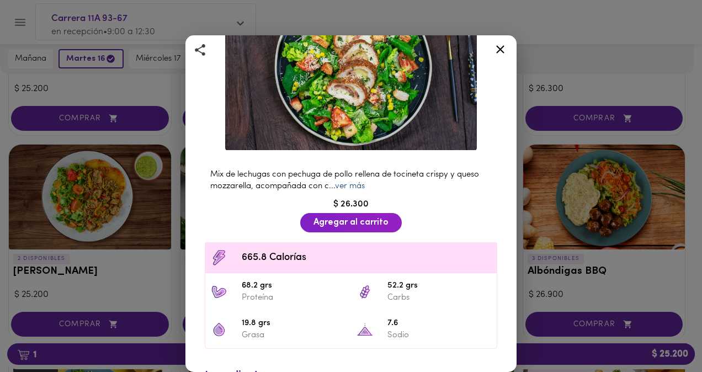
scroll to position [166, 0]
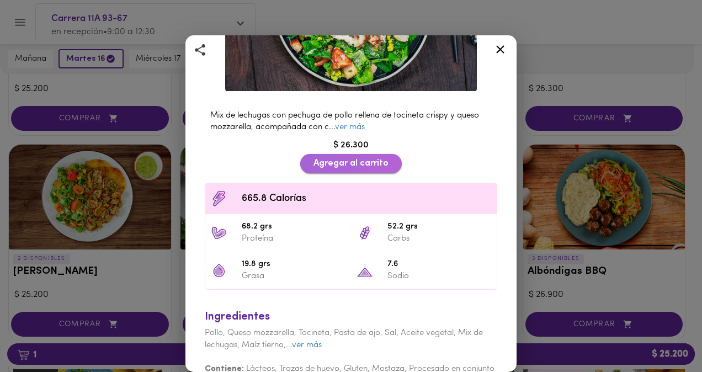
click at [352, 158] on span "Agregar al carrito" at bounding box center [350, 163] width 75 height 10
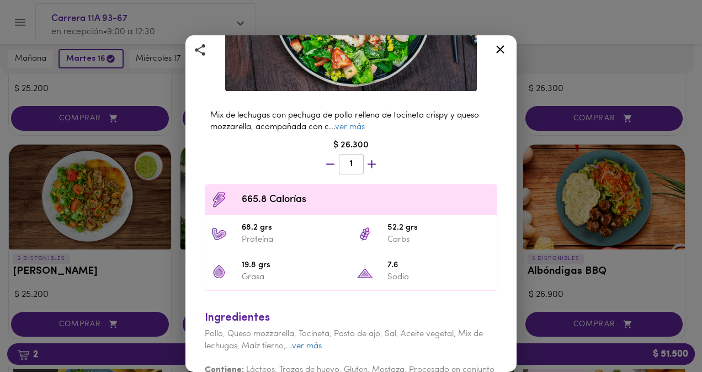
scroll to position [190, 0]
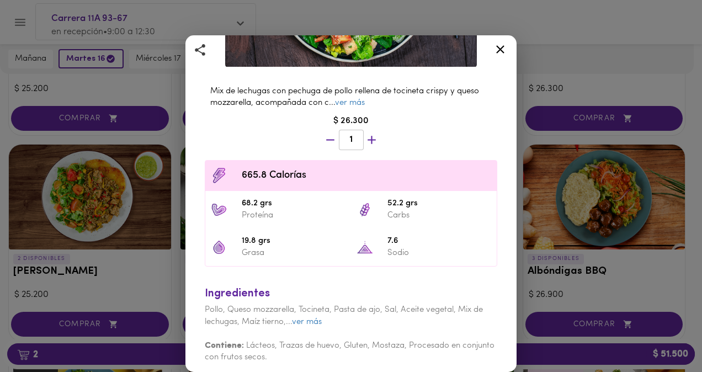
click at [502, 59] on div at bounding box center [500, 51] width 27 height 26
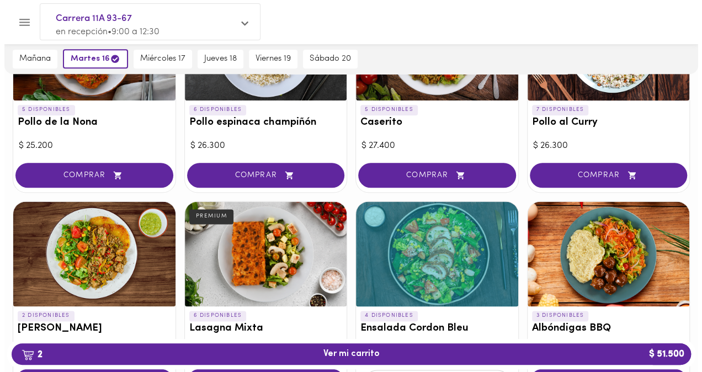
scroll to position [591, 0]
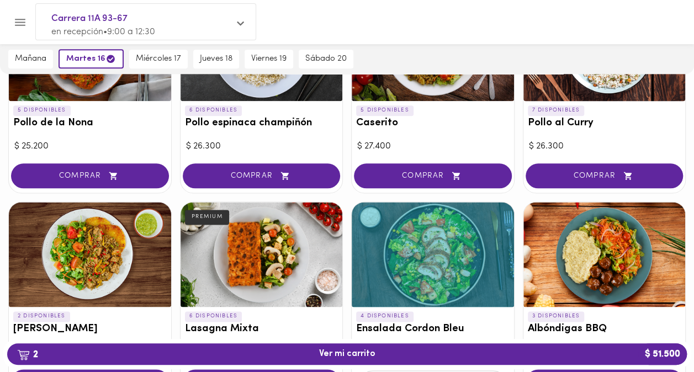
drag, startPoint x: 152, startPoint y: 243, endPoint x: 110, endPoint y: 254, distance: 43.4
click at [110, 254] on div at bounding box center [90, 254] width 162 height 105
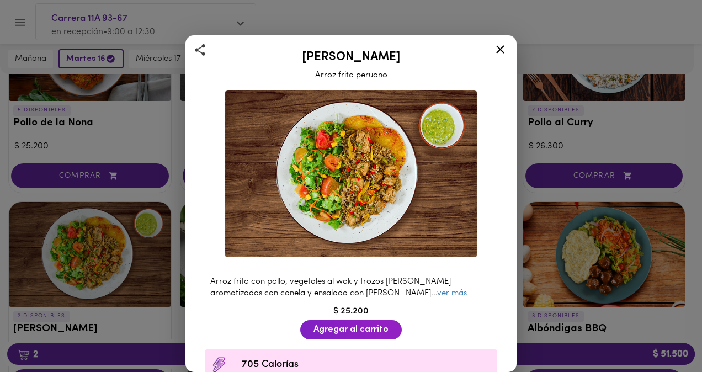
click at [88, 265] on div "Arroz chaufa Arroz frito peruano Arroz frito con pollo, vegetales al wok y troz…" at bounding box center [351, 186] width 702 height 372
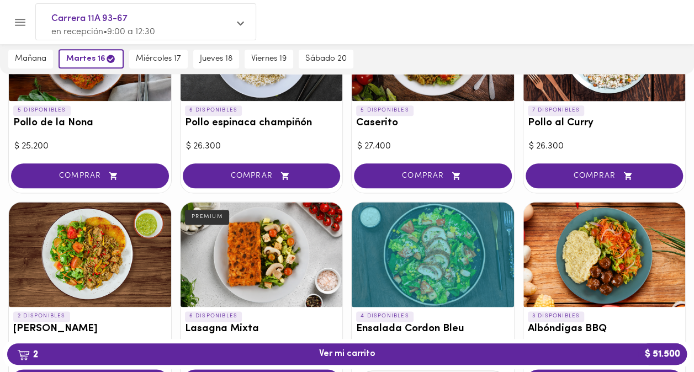
click at [88, 265] on div at bounding box center [90, 254] width 162 height 105
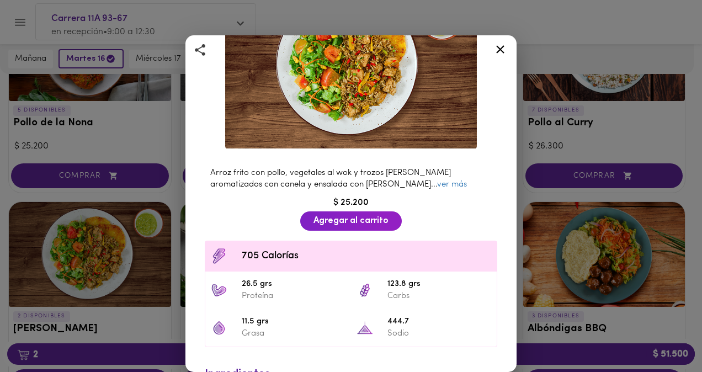
scroll to position [109, 0]
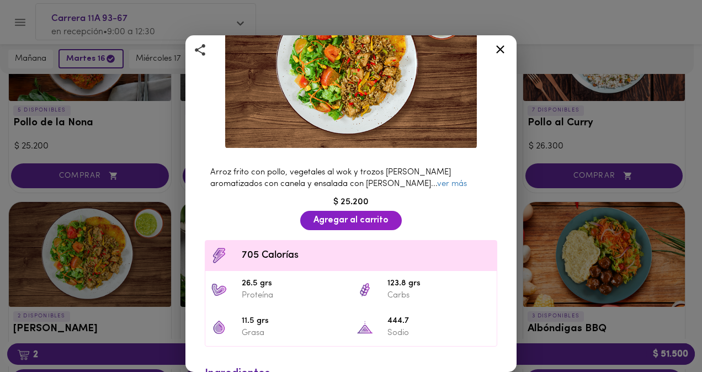
click at [495, 48] on icon at bounding box center [500, 49] width 14 height 14
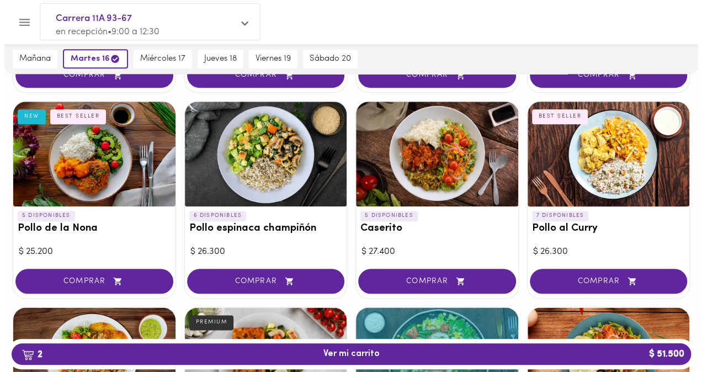
scroll to position [485, 0]
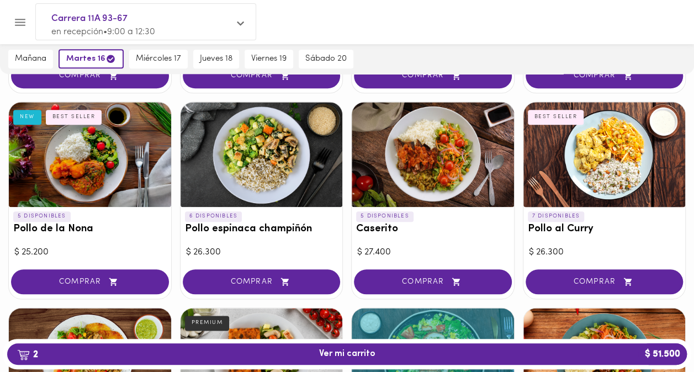
click at [586, 160] on div at bounding box center [604, 154] width 162 height 105
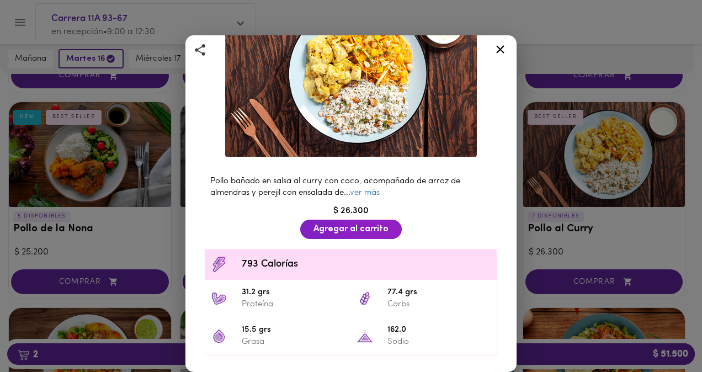
scroll to position [99, 0]
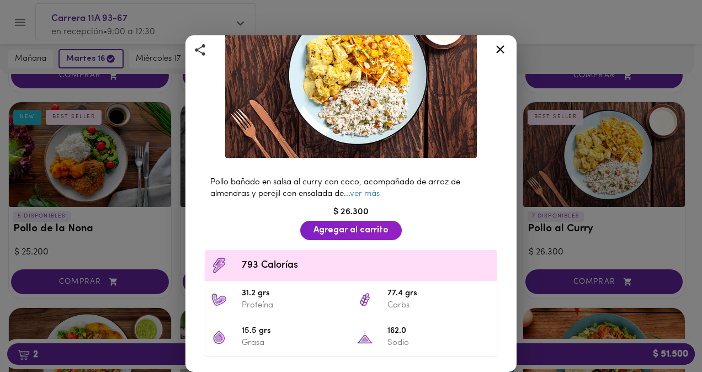
click at [525, 184] on div "Pollo al Curry Acompañado de Arroz Pilaf BEST SELLER Pollo bañado en salsa al c…" at bounding box center [351, 186] width 702 height 372
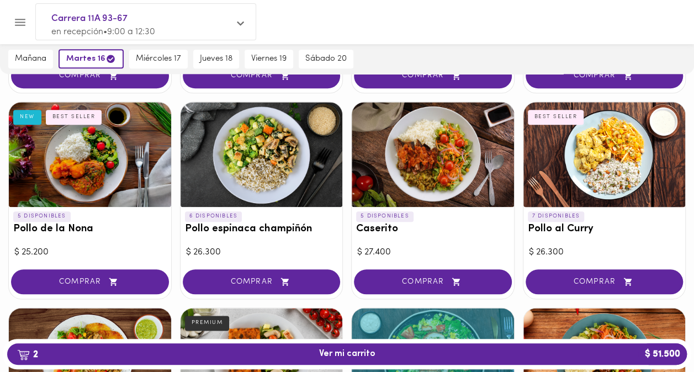
click at [50, 165] on div at bounding box center [90, 154] width 162 height 105
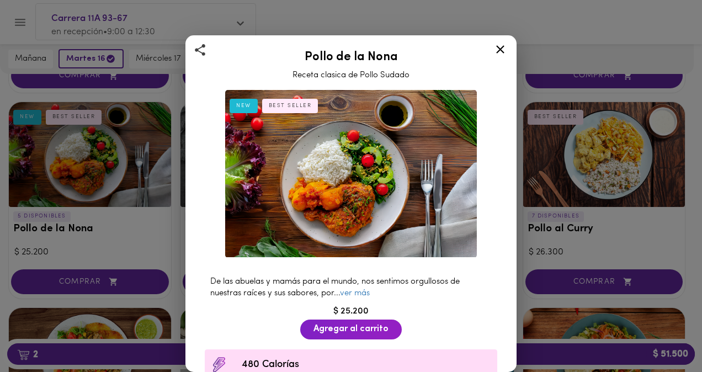
scroll to position [89, 0]
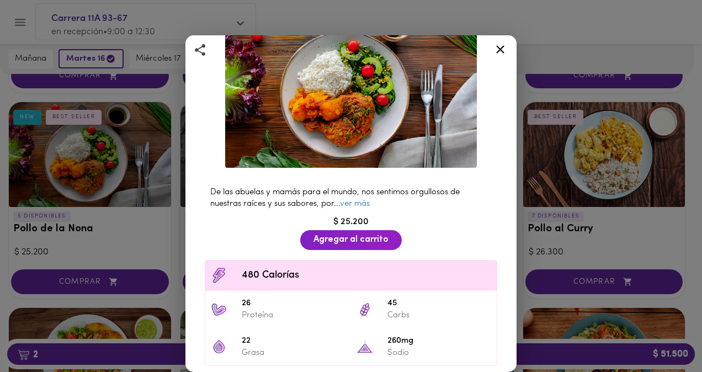
click at [568, 195] on div "Pollo de la Nona Receta clasica de Pollo Sudado NEW BEST SELLER De las abuelas …" at bounding box center [351, 186] width 702 height 372
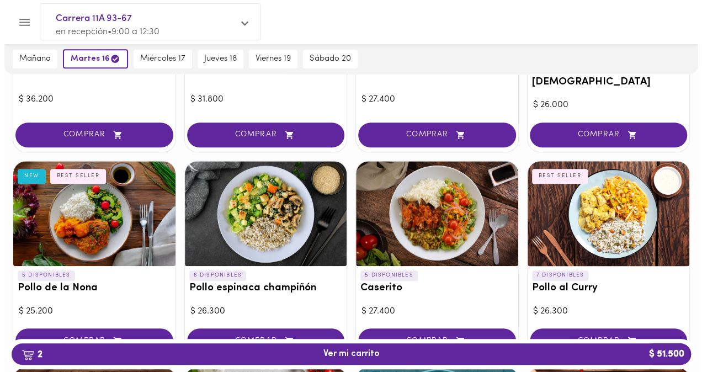
scroll to position [417, 0]
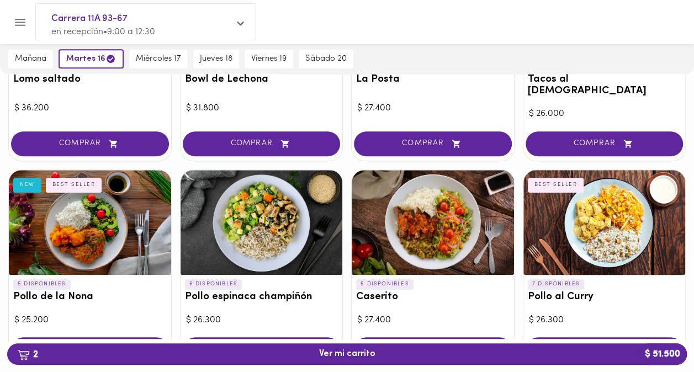
click at [461, 208] on div at bounding box center [433, 222] width 162 height 105
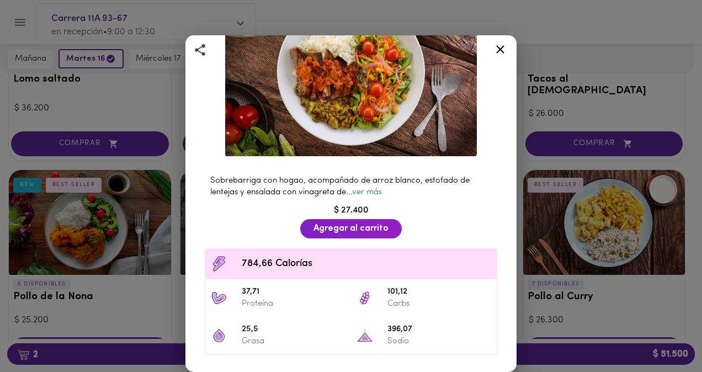
scroll to position [100, 0]
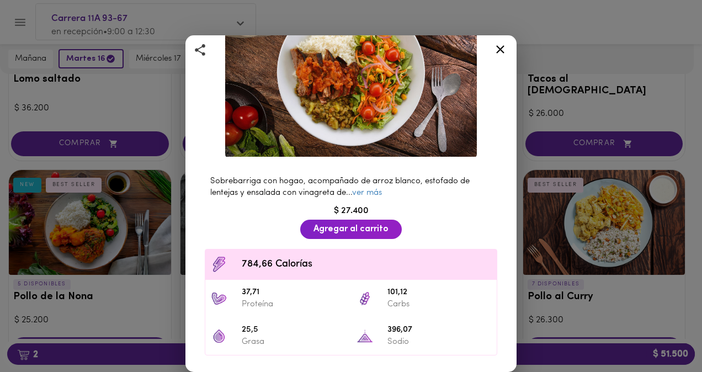
click at [592, 166] on div "Caserito Sobrebarriga con hogao Sobrebarriga con hogao, acompañado de arroz bla…" at bounding box center [351, 186] width 702 height 372
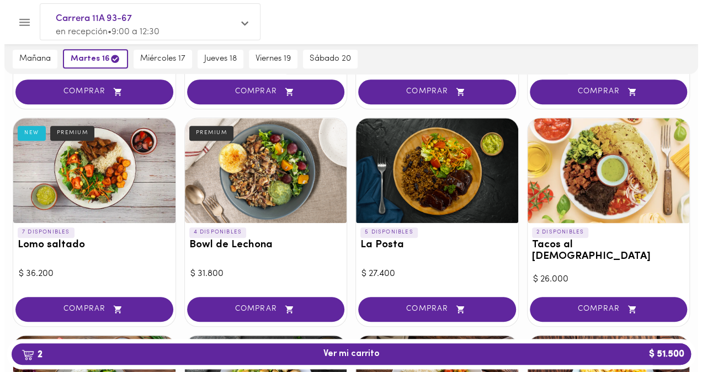
scroll to position [252, 0]
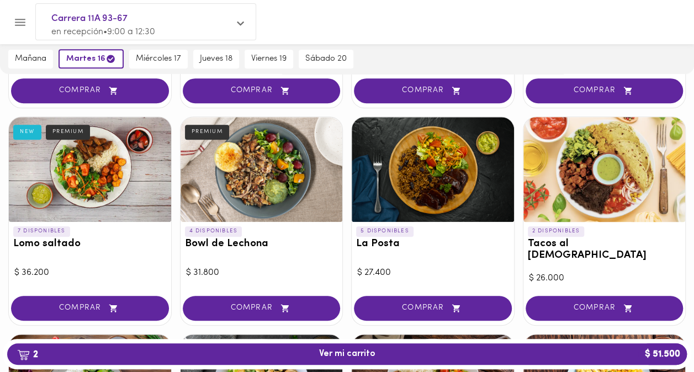
click at [297, 168] on div at bounding box center [261, 169] width 162 height 105
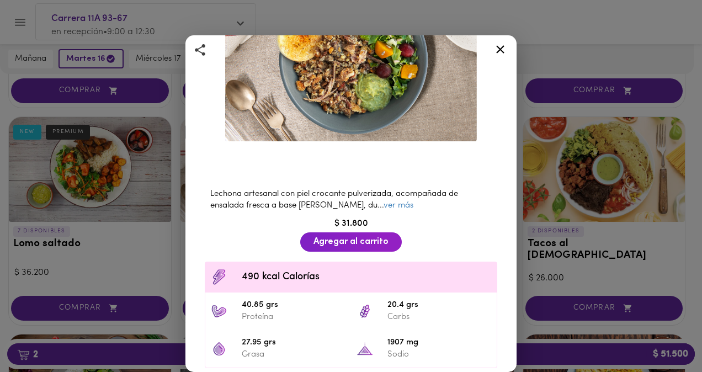
scroll to position [126, 0]
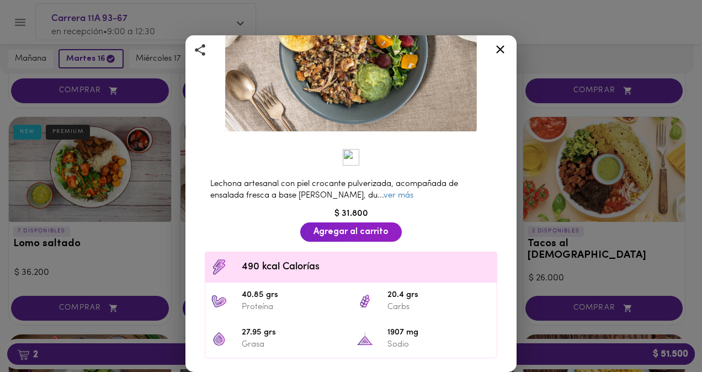
click at [612, 193] on div "Bowl de Lechona Con guacamole y ensalada fresca PREMIUM Lechona artesanal con p…" at bounding box center [351, 186] width 702 height 372
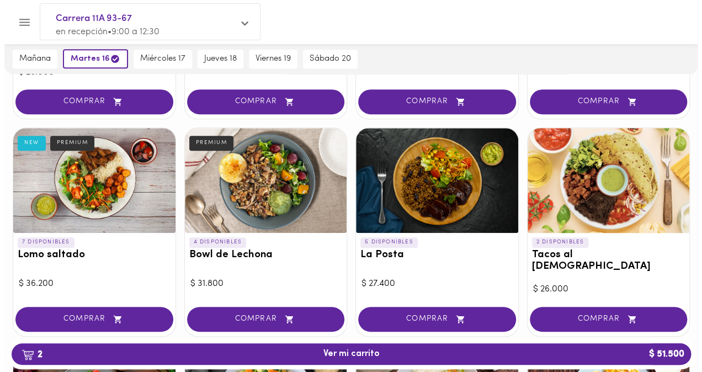
scroll to position [238, 0]
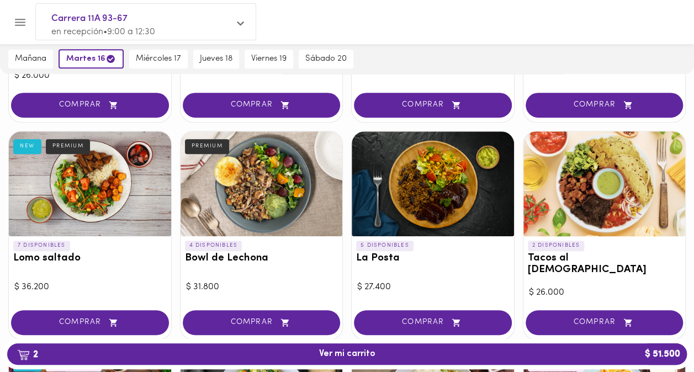
click at [464, 193] on div at bounding box center [433, 183] width 162 height 105
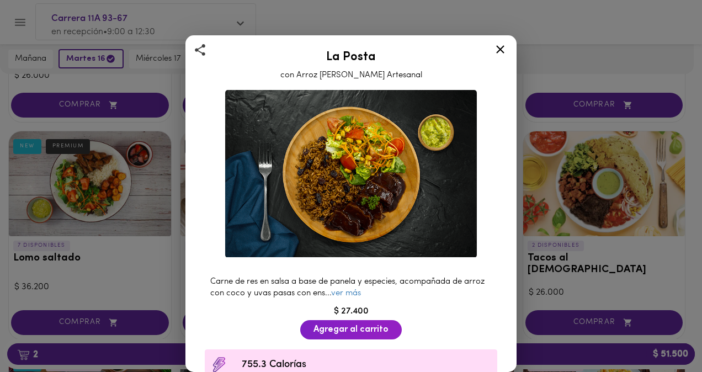
scroll to position [132, 0]
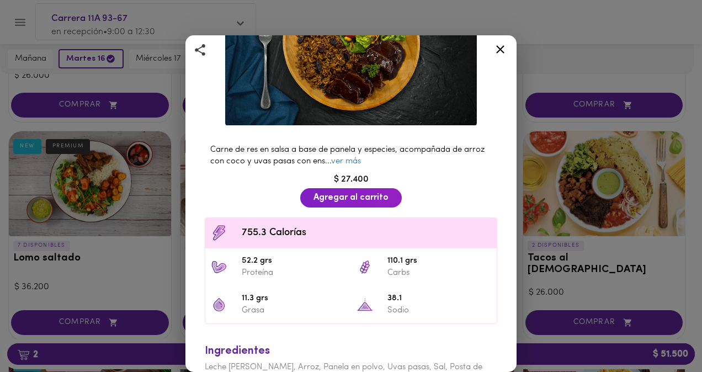
click at [562, 181] on div "La Posta con Arroz [PERSON_NAME] Artesanal Carne de res en salsa a base de pane…" at bounding box center [351, 186] width 702 height 372
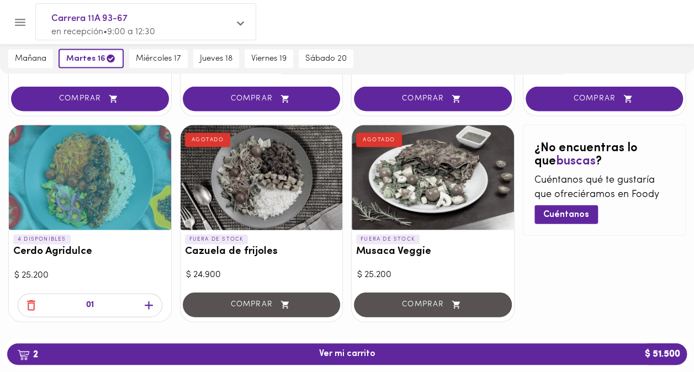
click at [95, 204] on div at bounding box center [90, 177] width 162 height 105
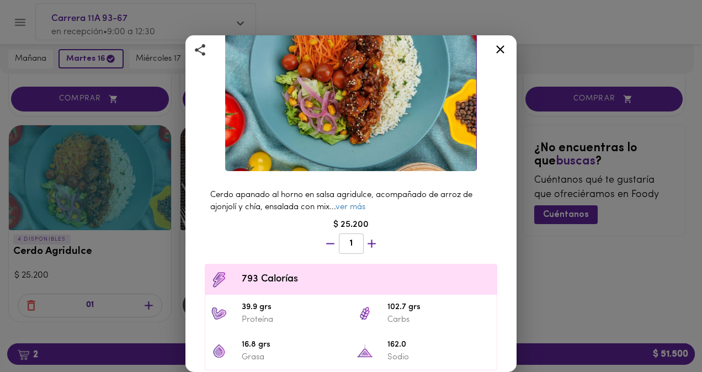
click at [109, 226] on div "Cerdo Agridulce Con Arroz al Wok Cerdo apanado al horno en salsa agridulce, aco…" at bounding box center [351, 186] width 702 height 372
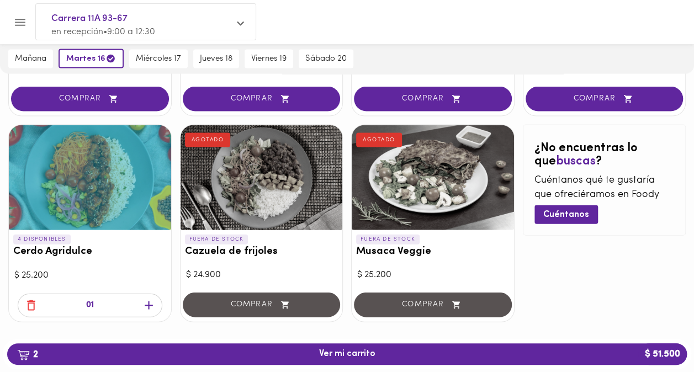
drag, startPoint x: 24, startPoint y: 292, endPoint x: 31, endPoint y: 296, distance: 7.7
click at [31, 300] on icon "button" at bounding box center [31, 305] width 8 height 10
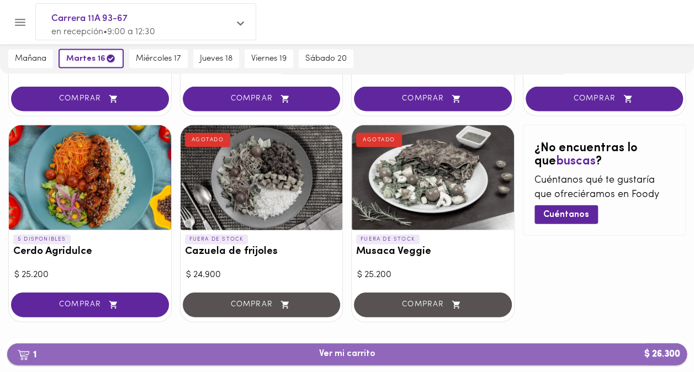
click at [209, 354] on span "1 Ver mi carrito $ 26.300" at bounding box center [347, 354] width 662 height 10
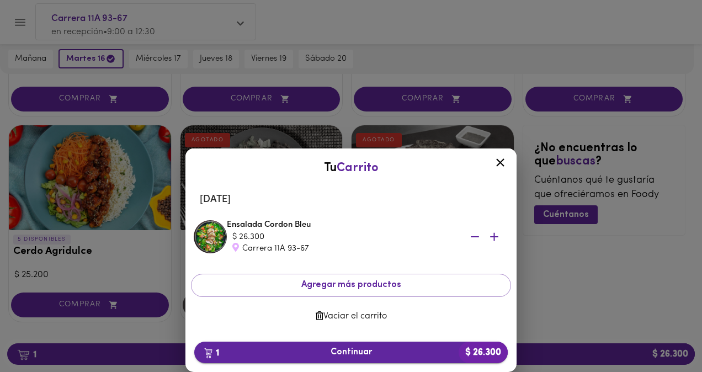
click at [344, 352] on span "1 Continuar $ 26.300" at bounding box center [351, 352] width 296 height 10
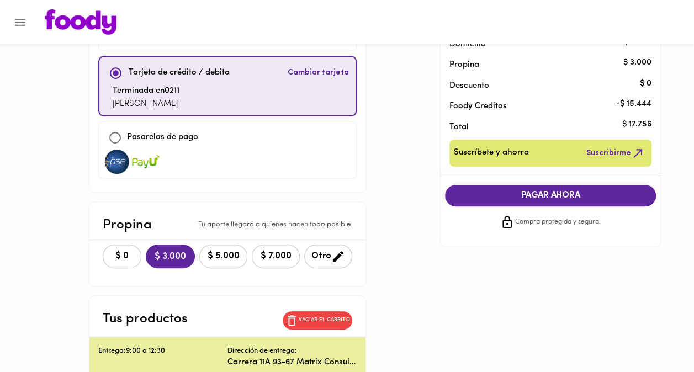
click at [125, 245] on button "$ 0" at bounding box center [122, 257] width 39 height 24
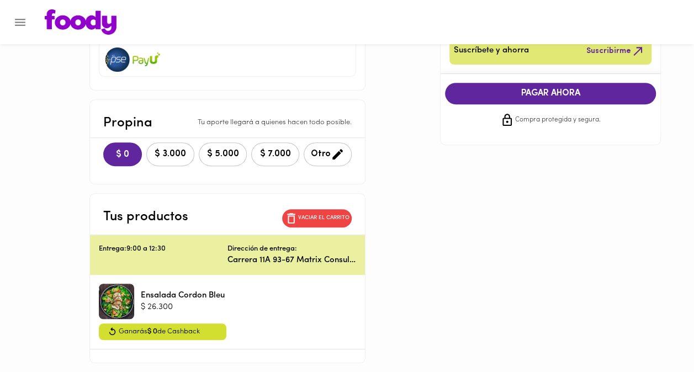
scroll to position [196, 0]
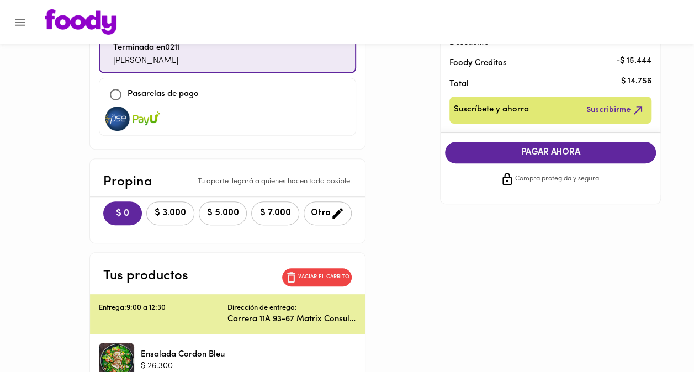
click at [515, 147] on span "PAGAR AHORA" at bounding box center [550, 152] width 189 height 10
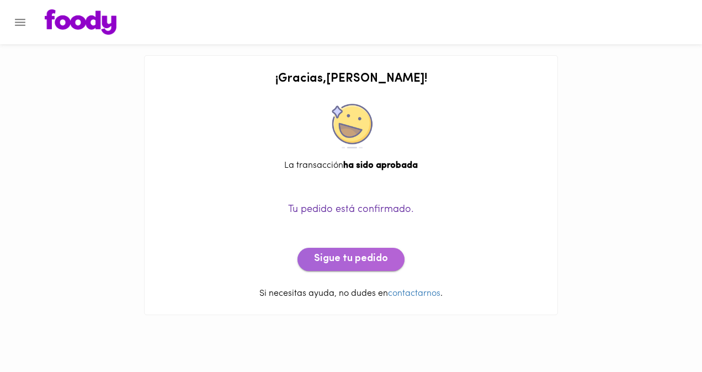
click at [371, 259] on span "Sigue tu pedido" at bounding box center [351, 259] width 74 height 12
